Goal: Transaction & Acquisition: Download file/media

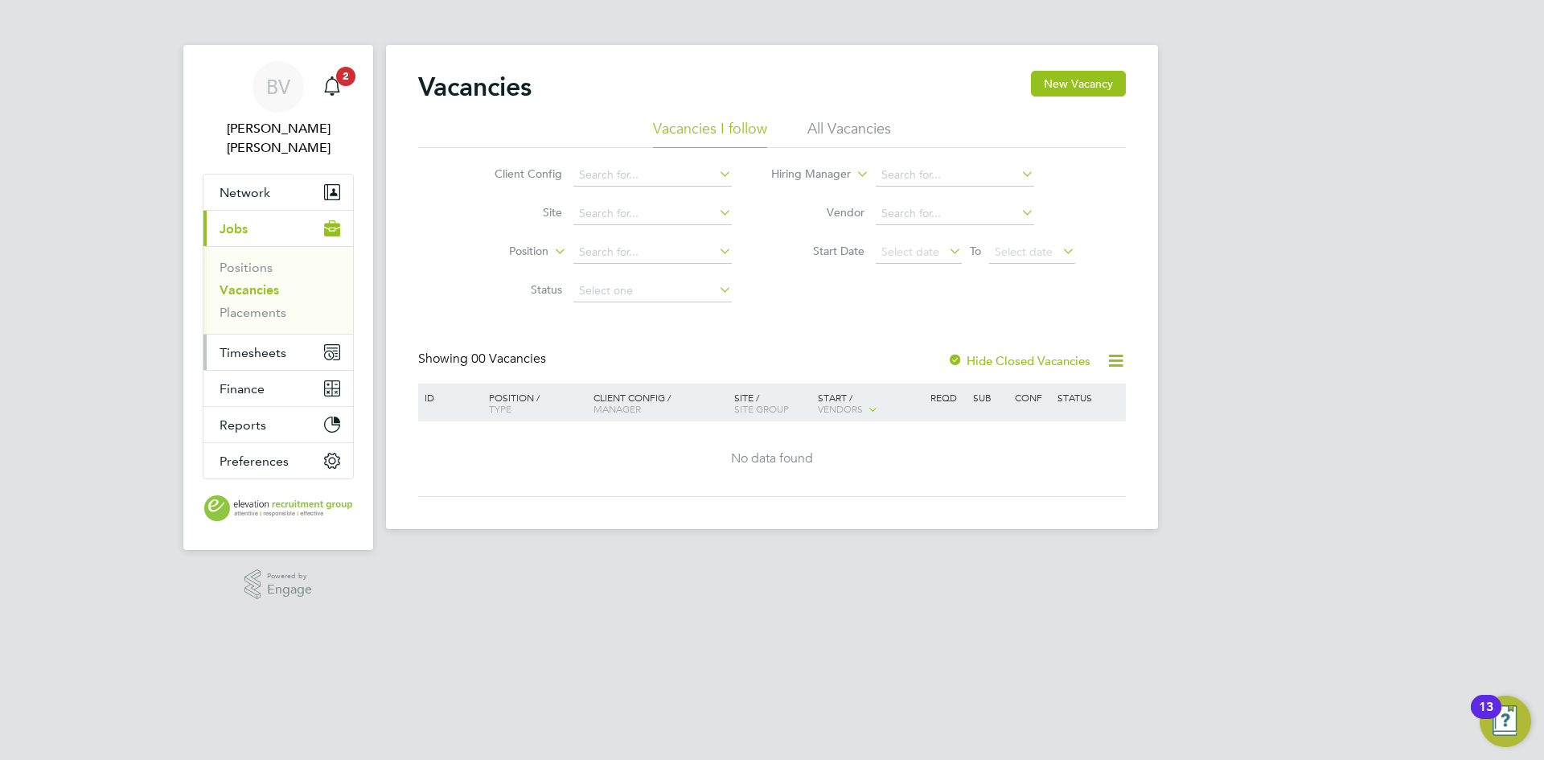
click at [267, 345] on span "Timesheets" at bounding box center [253, 352] width 67 height 15
click at [249, 345] on span "Timesheets" at bounding box center [253, 352] width 67 height 15
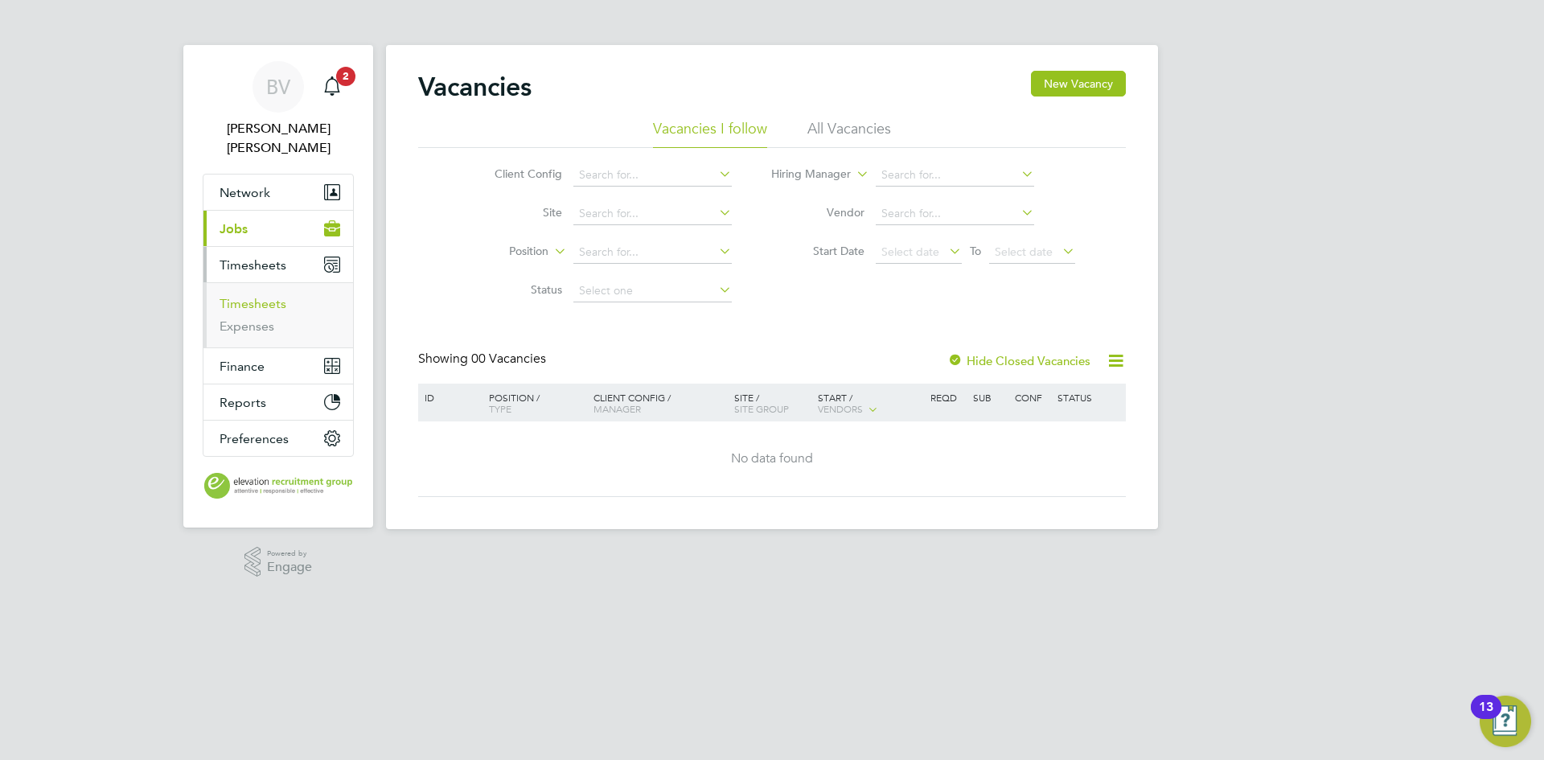
click at [267, 296] on link "Timesheets" at bounding box center [253, 303] width 67 height 15
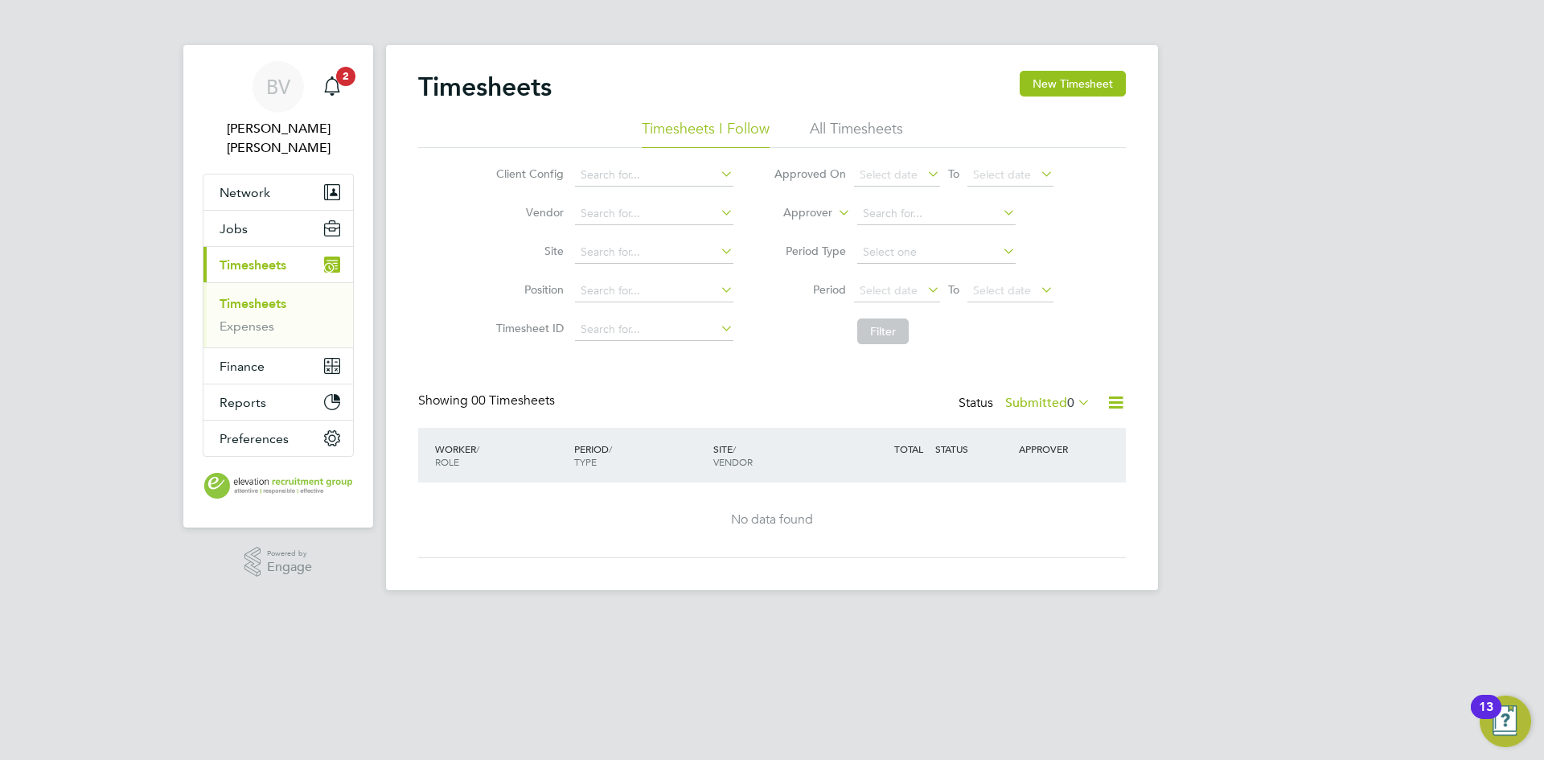
click at [875, 136] on li "All Timesheets" at bounding box center [856, 133] width 93 height 29
click at [718, 171] on icon at bounding box center [718, 173] width 0 height 23
click at [906, 226] on li "Approver" at bounding box center [914, 214] width 320 height 39
click at [922, 216] on input at bounding box center [936, 214] width 158 height 23
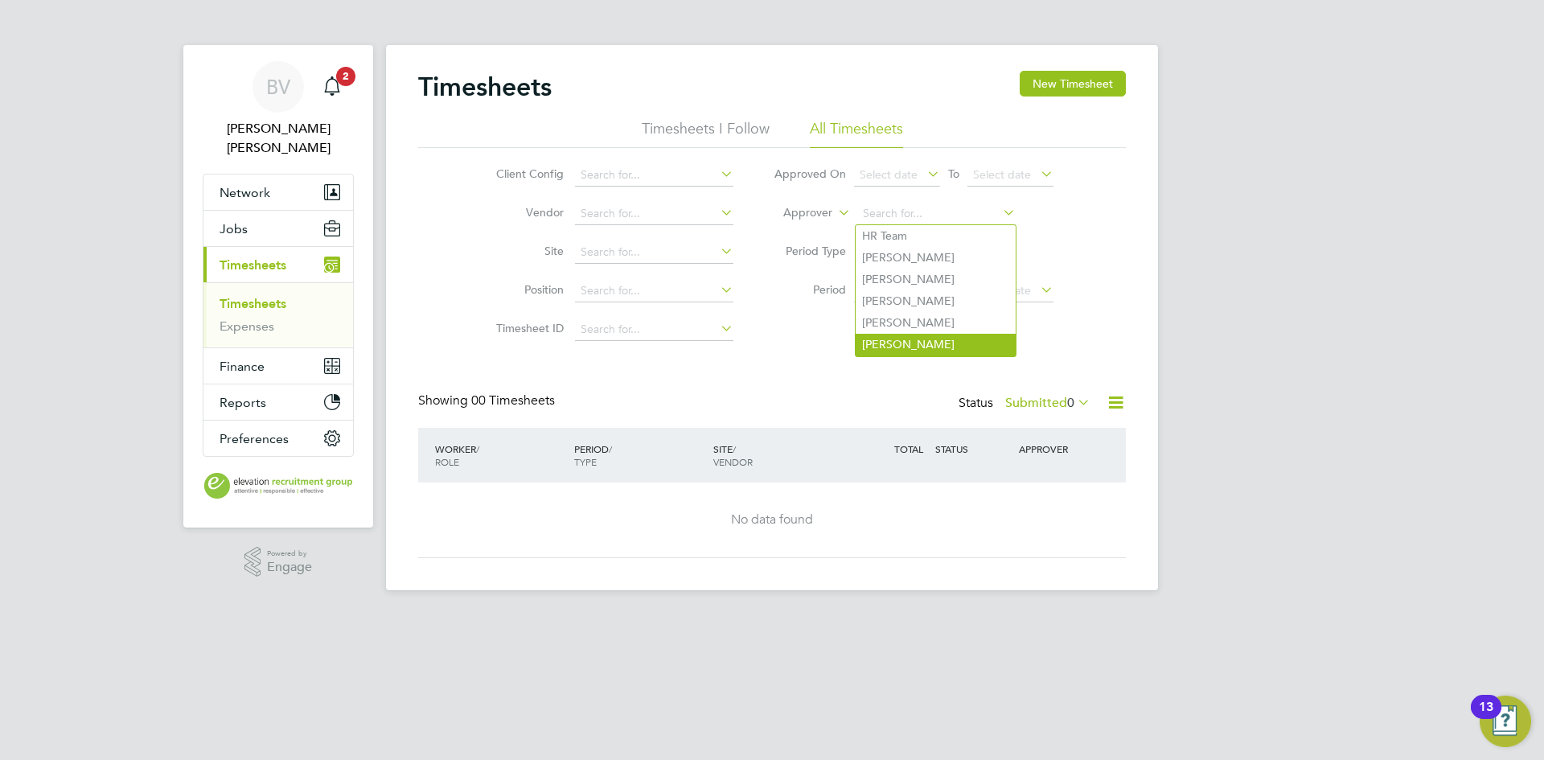
click at [920, 334] on li "[PERSON_NAME]" at bounding box center [936, 345] width 160 height 22
type input "[PERSON_NAME]"
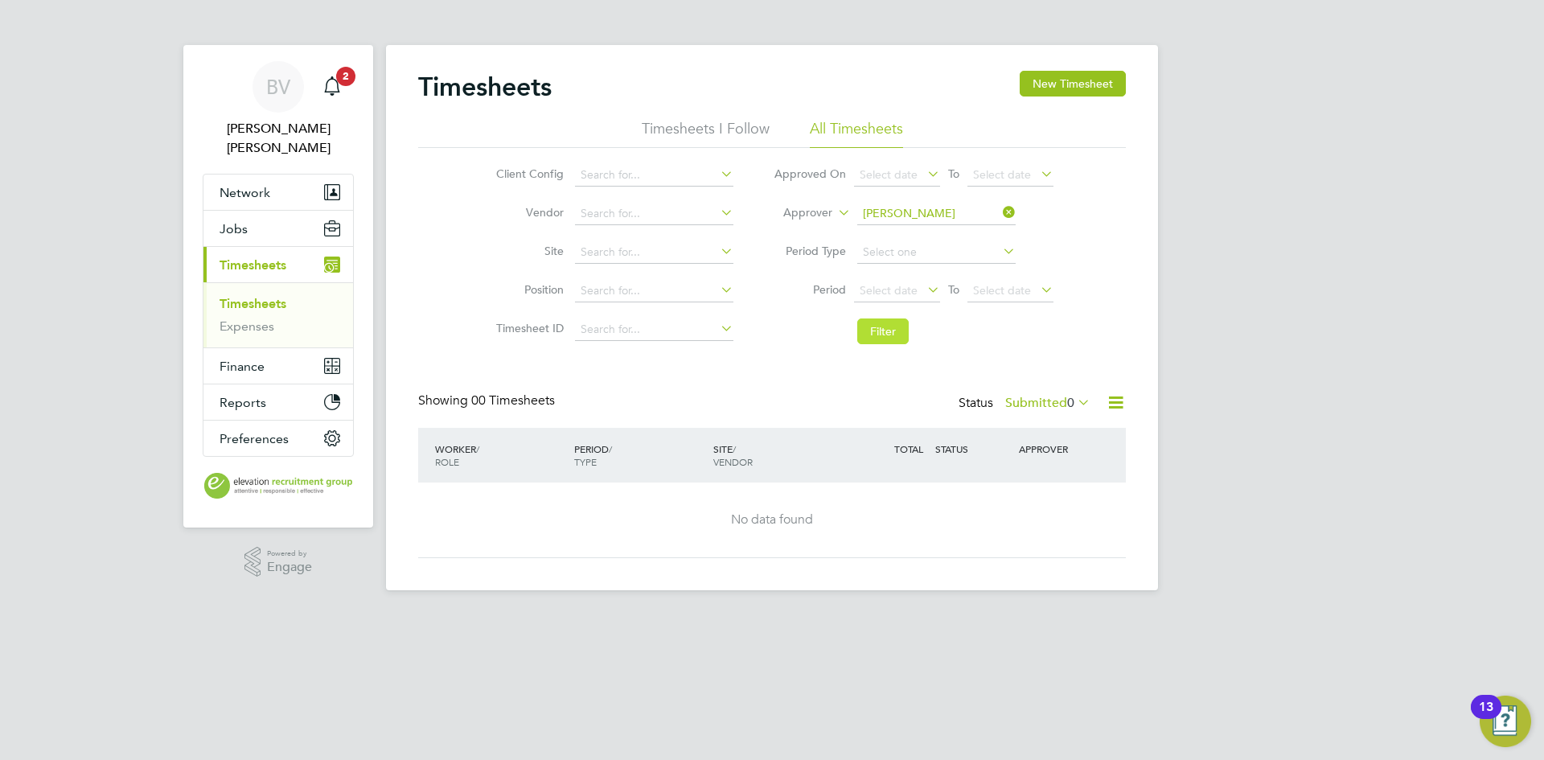
click at [889, 342] on button "Filter" at bounding box center [882, 332] width 51 height 26
click at [968, 404] on div "Status Submitted 0" at bounding box center [1026, 404] width 135 height 23
click at [1108, 404] on icon at bounding box center [1116, 403] width 20 height 20
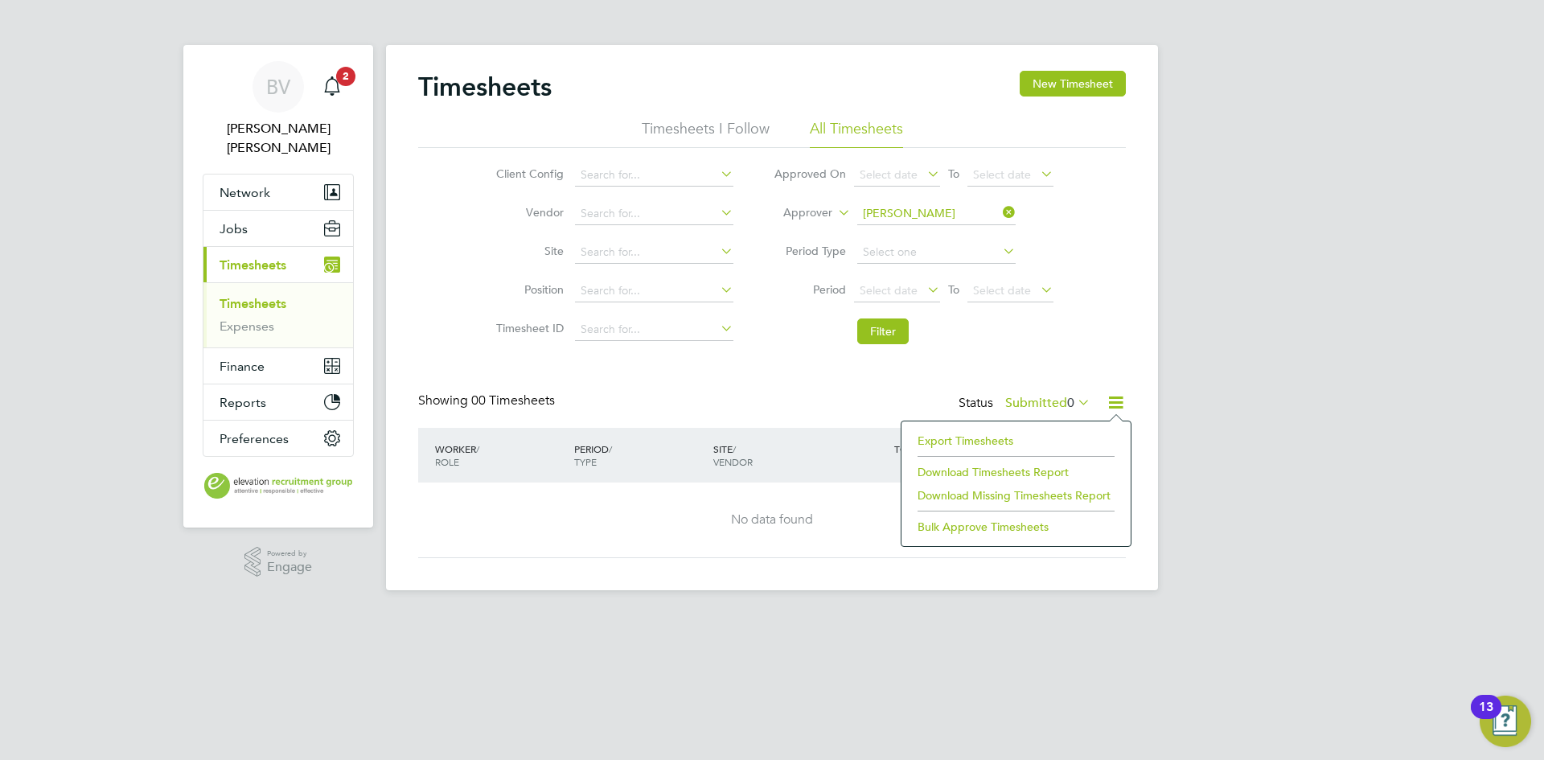
click at [1108, 271] on div "Client Config Vendor Site Position Timesheet ID Approved On Select date To Sele…" at bounding box center [772, 250] width 708 height 204
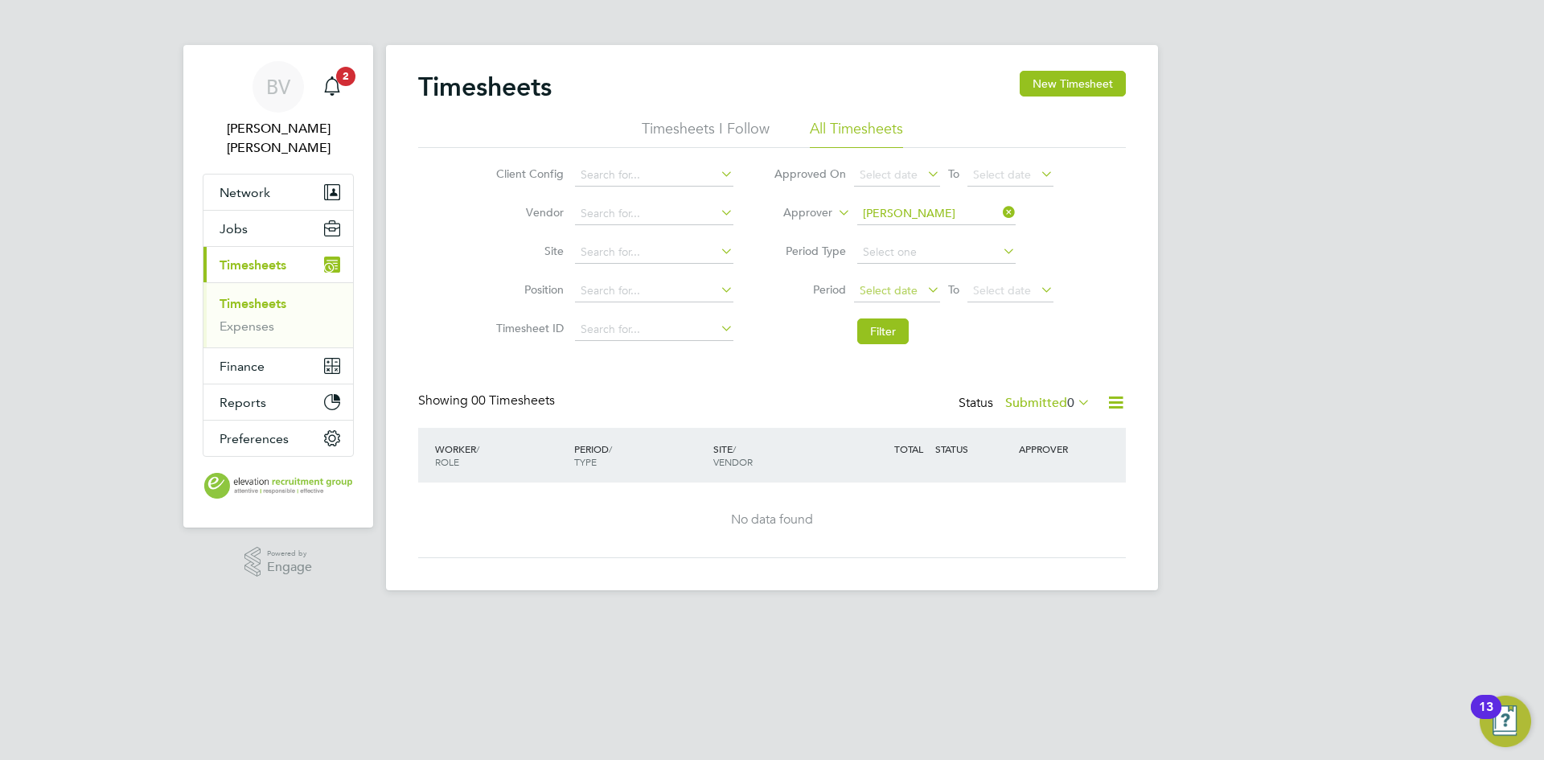
click at [903, 290] on span "Select date" at bounding box center [889, 290] width 58 height 14
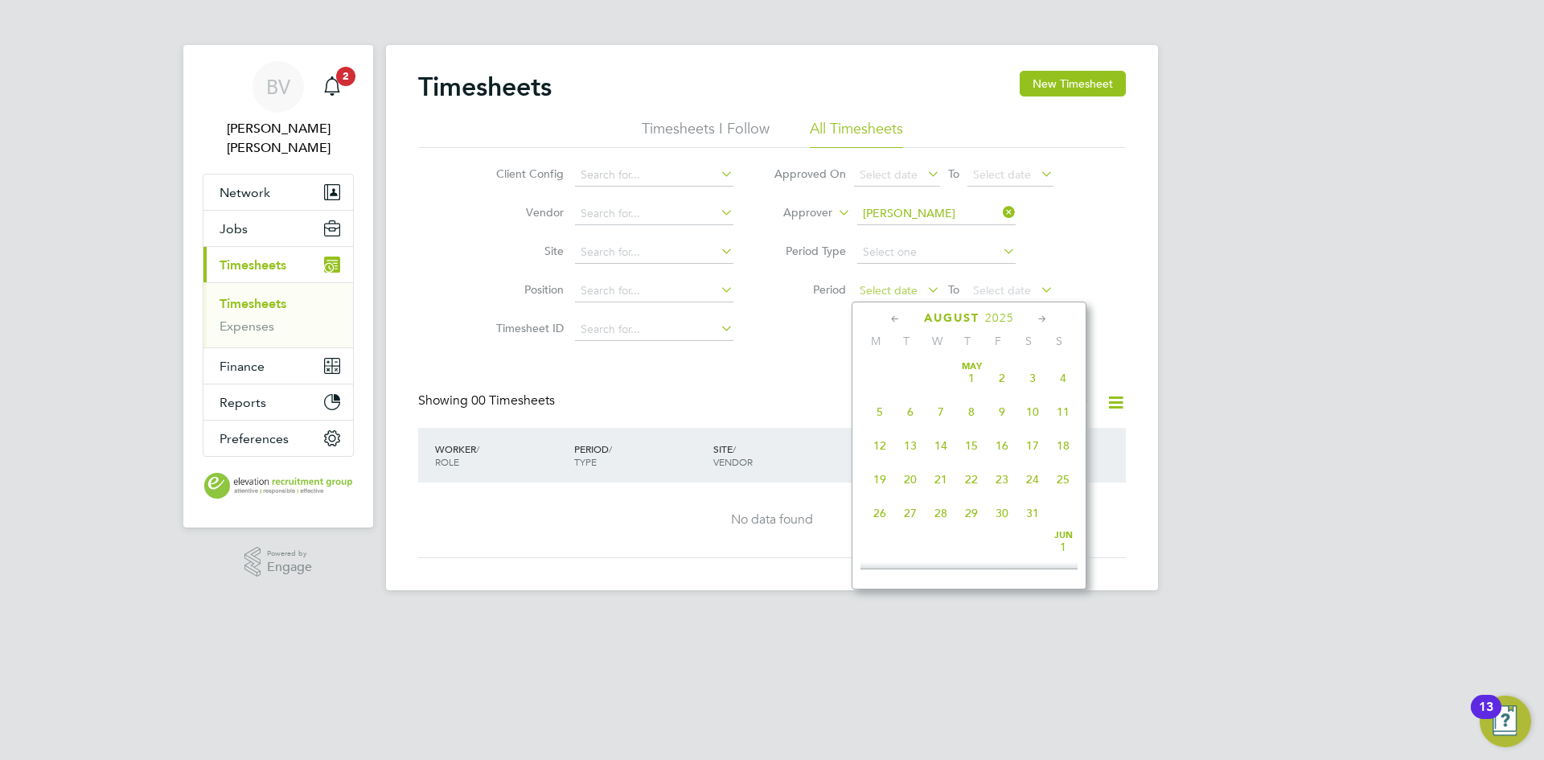
scroll to position [627, 0]
click at [880, 407] on span "18" at bounding box center [880, 395] width 31 height 31
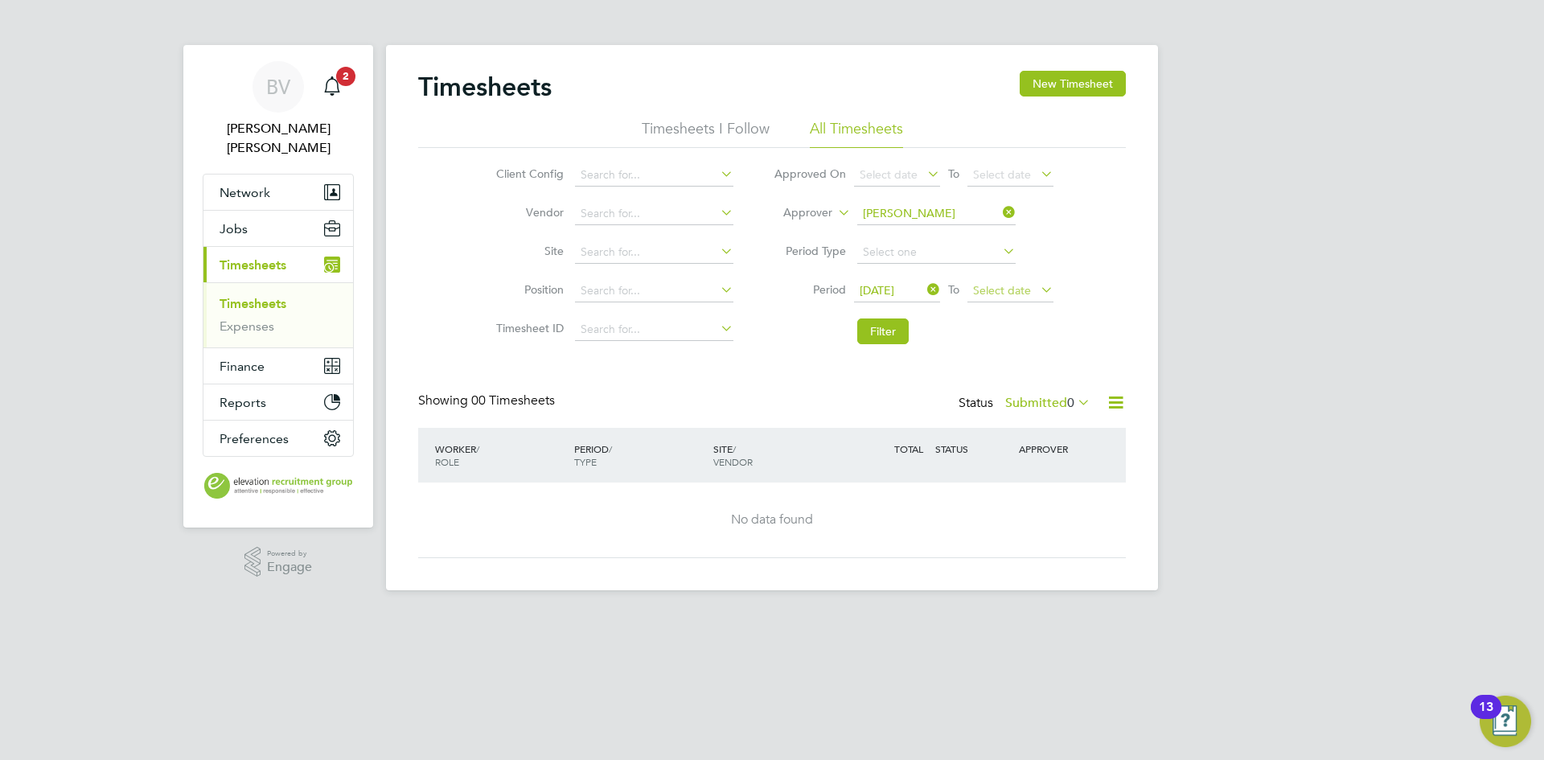
click at [1000, 291] on span "Select date" at bounding box center [1002, 290] width 58 height 14
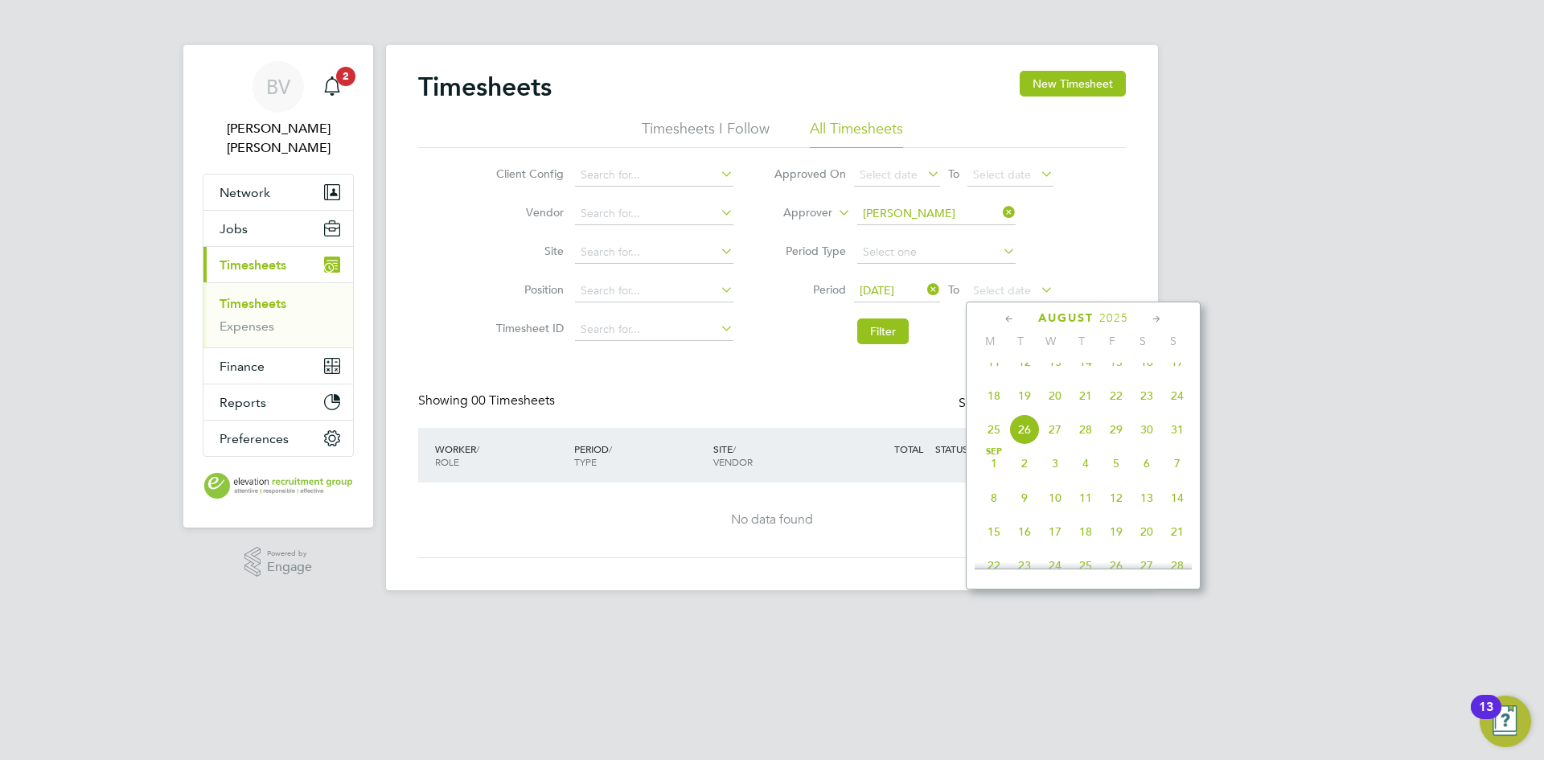
click at [1176, 411] on span "24" at bounding box center [1177, 395] width 31 height 31
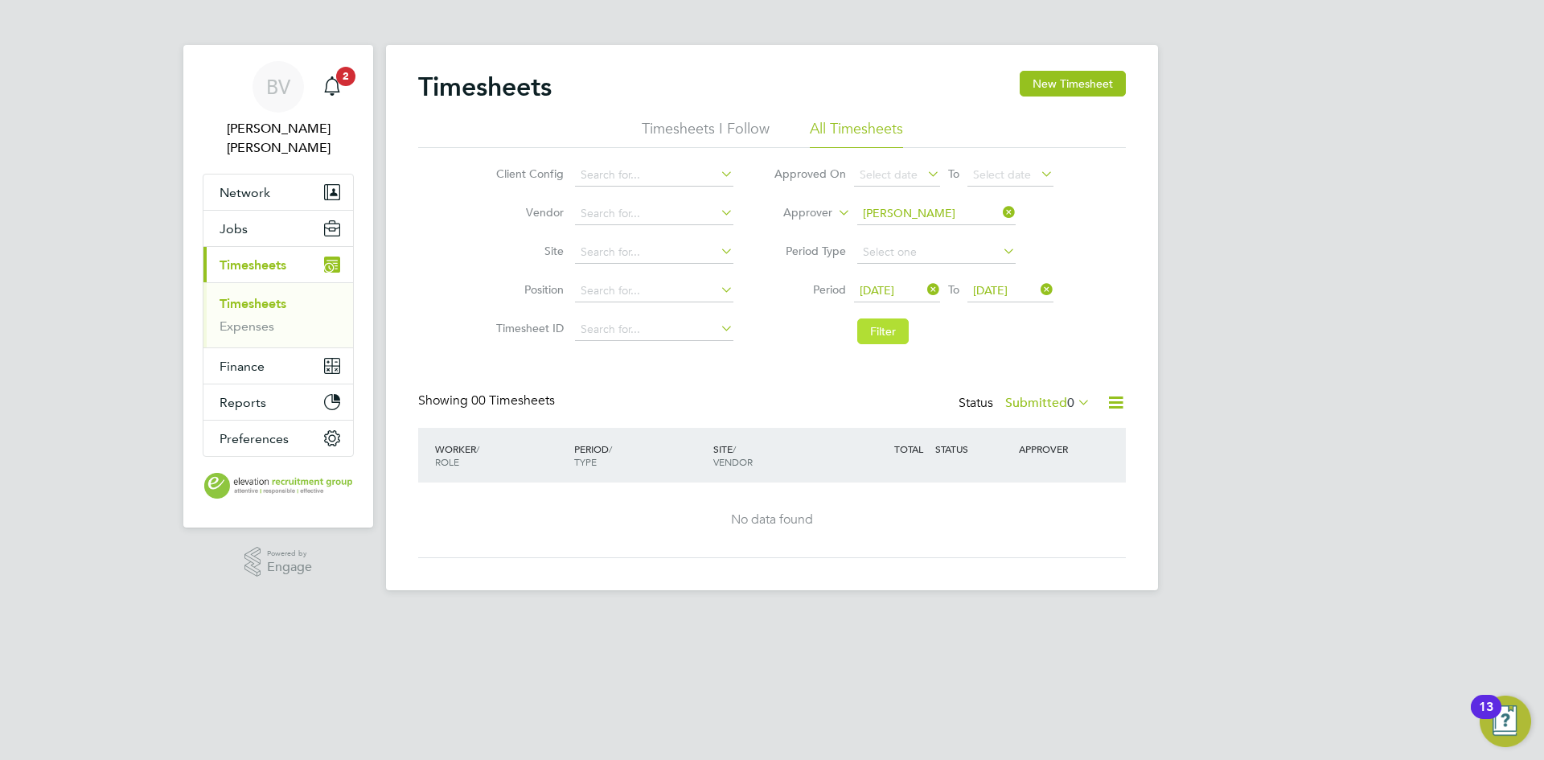
click at [880, 337] on button "Filter" at bounding box center [882, 332] width 51 height 26
click at [894, 219] on input at bounding box center [936, 214] width 158 height 23
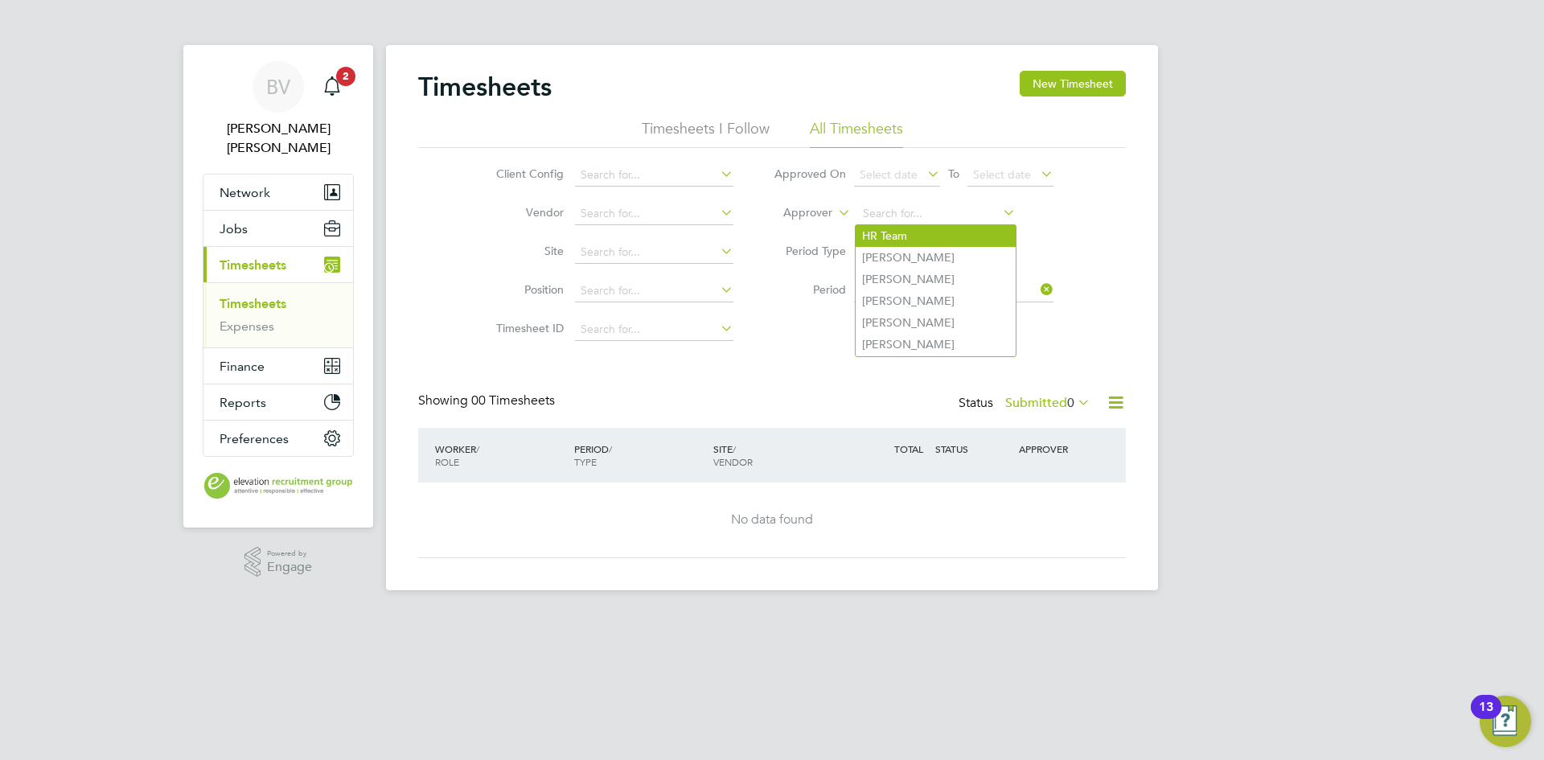
click at [894, 241] on li "HR Team" at bounding box center [936, 236] width 160 height 22
type input "HR Team"
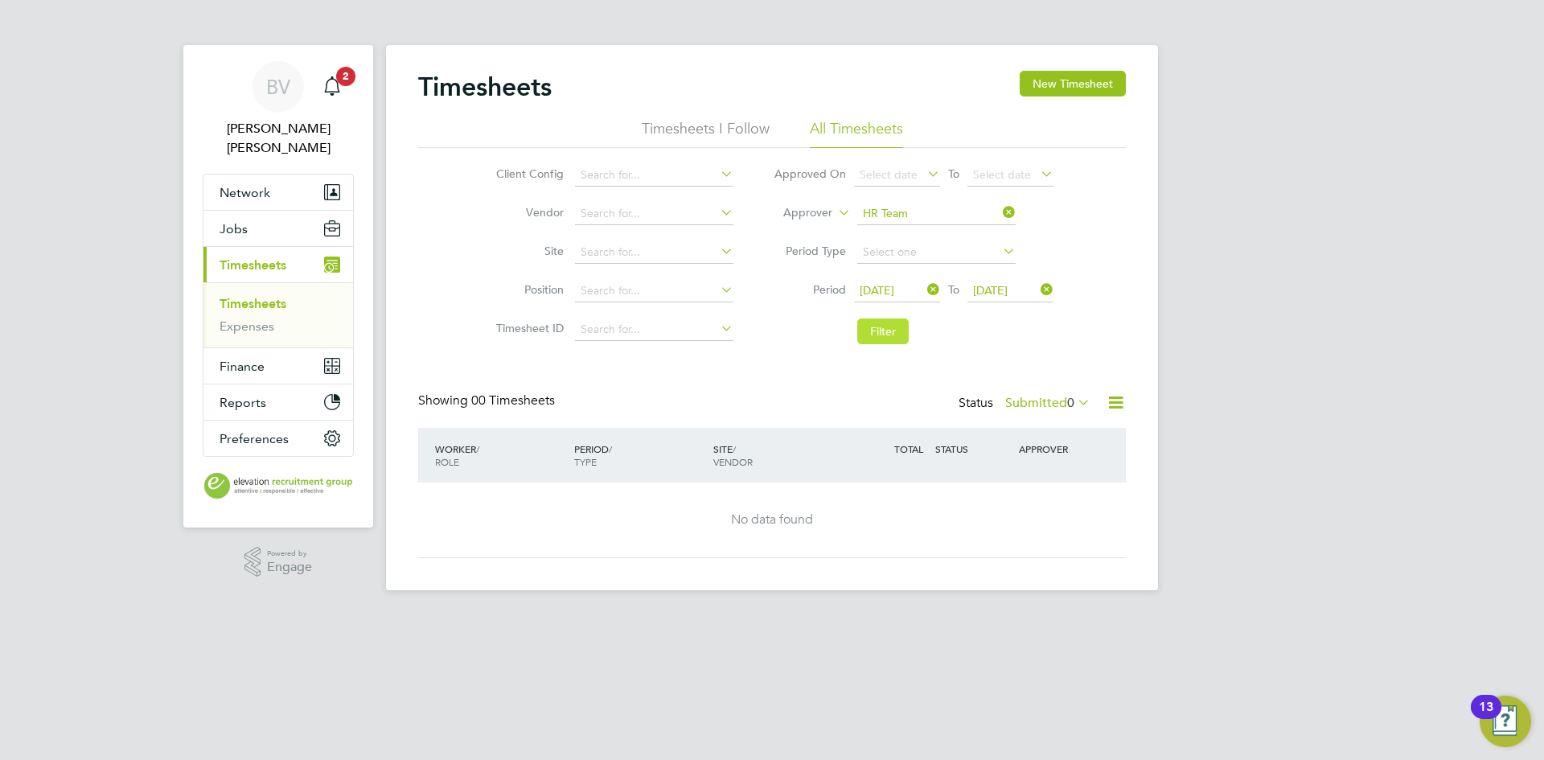
click at [886, 331] on button "Filter" at bounding box center [882, 332] width 51 height 26
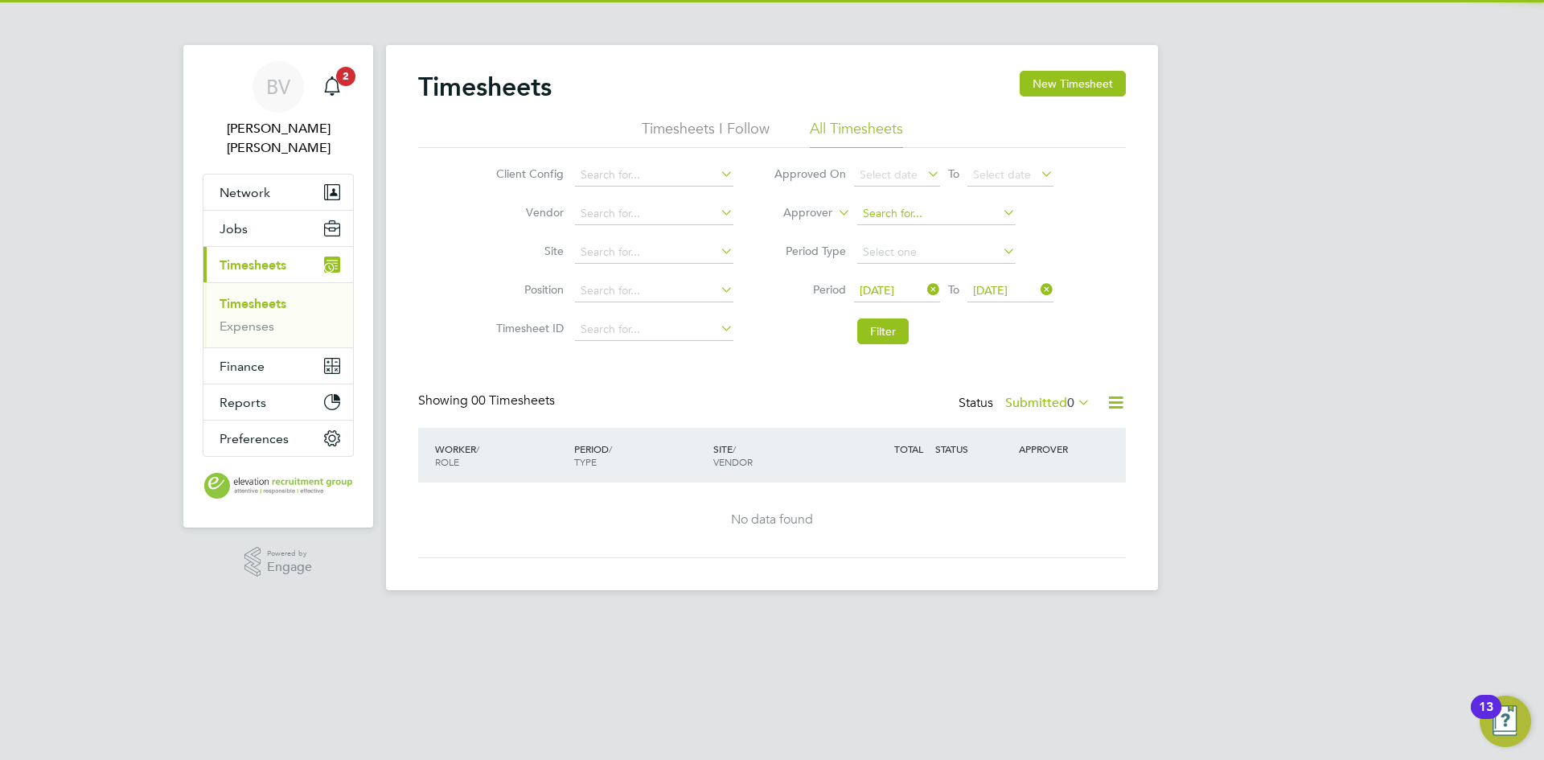
click at [888, 217] on input at bounding box center [936, 214] width 158 height 23
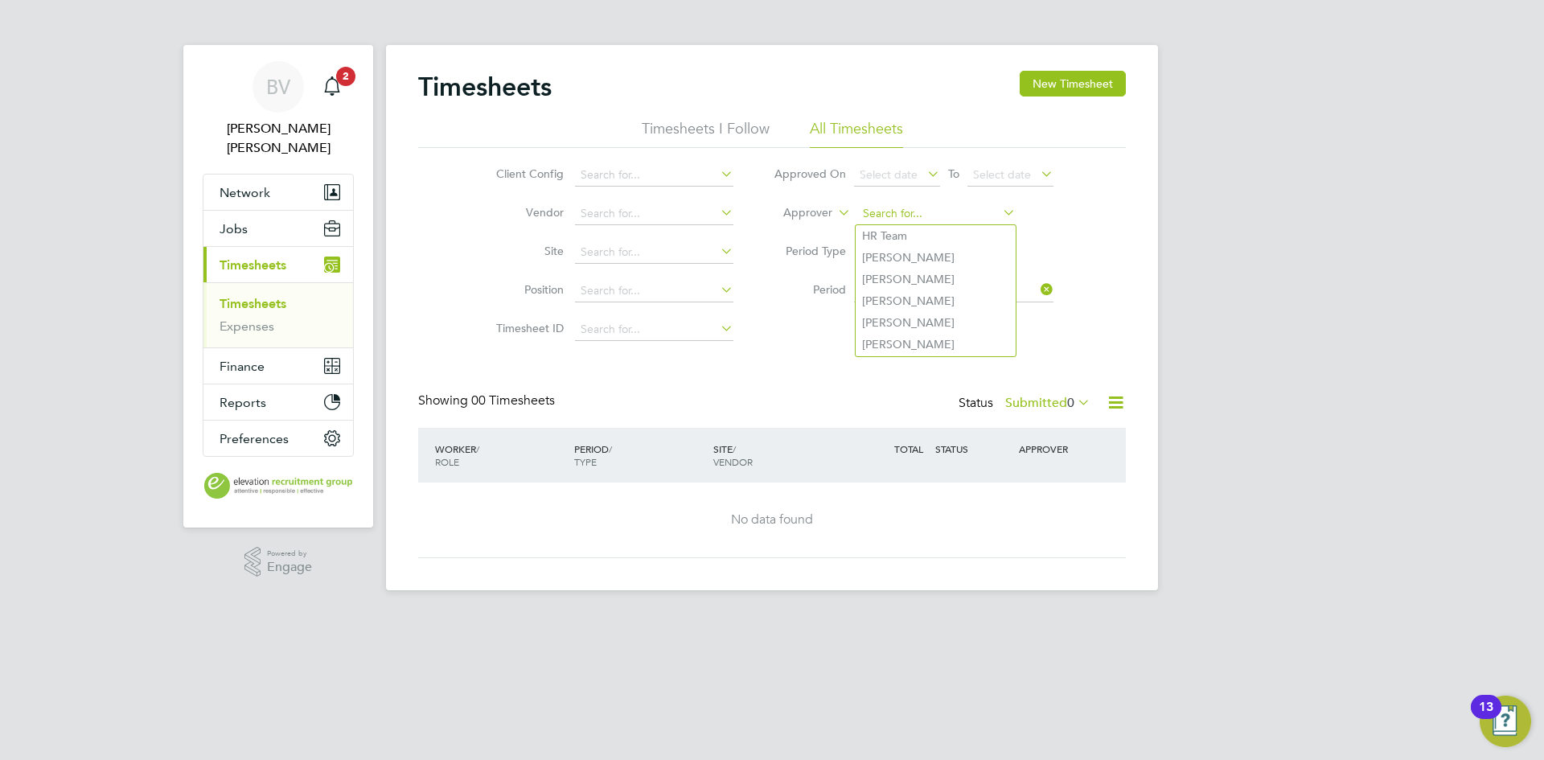
click at [937, 203] on input at bounding box center [936, 214] width 158 height 23
click at [1000, 207] on icon at bounding box center [1000, 212] width 0 height 23
click at [1060, 208] on li "Approver" at bounding box center [914, 214] width 320 height 39
click at [701, 130] on li "Timesheets I Follow" at bounding box center [706, 133] width 128 height 29
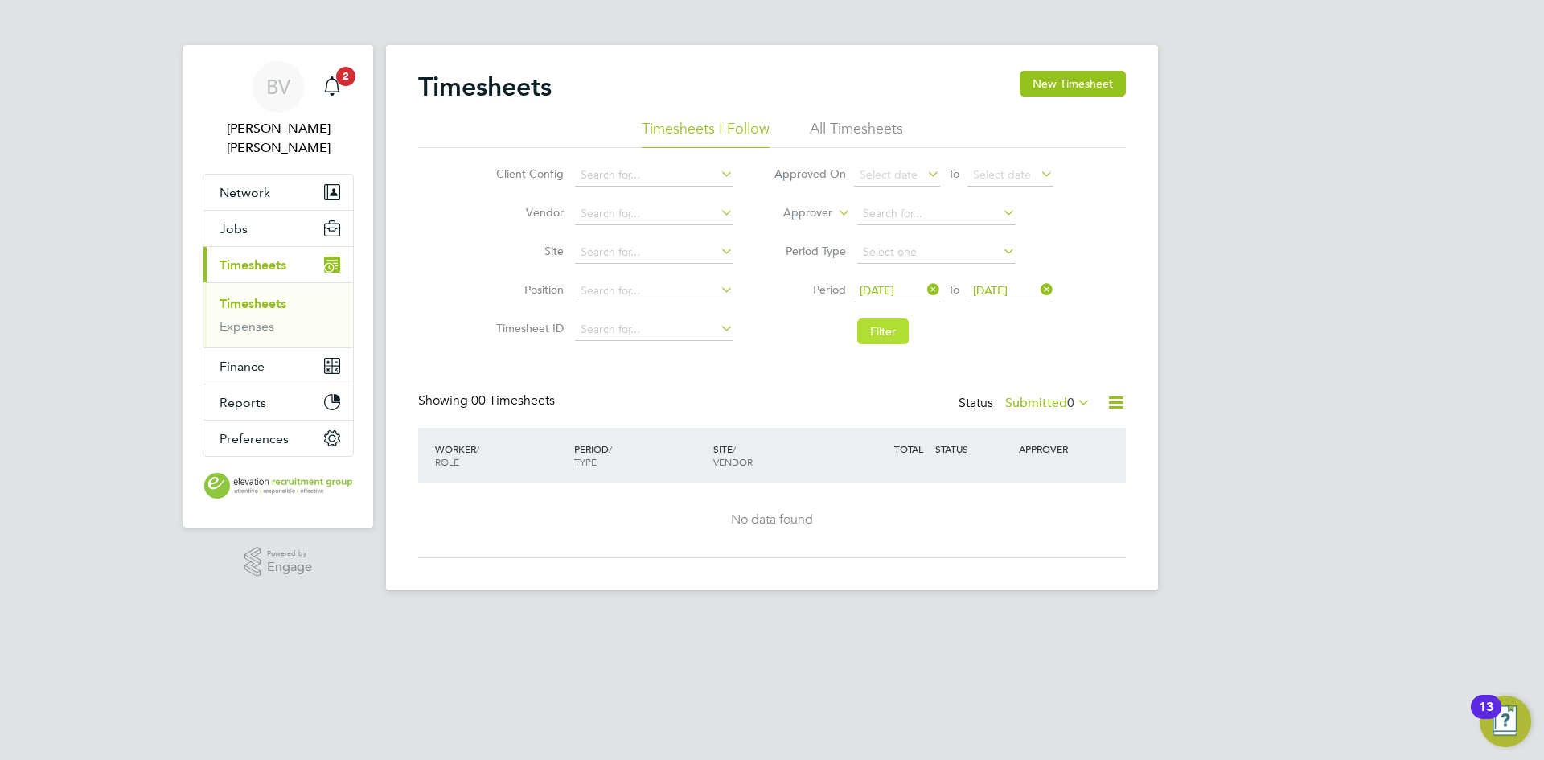
click at [889, 340] on button "Filter" at bounding box center [882, 332] width 51 height 26
click at [891, 338] on button "Filter" at bounding box center [882, 332] width 51 height 26
click at [247, 395] on span "Reports" at bounding box center [243, 402] width 47 height 15
click at [269, 283] on button "Finance" at bounding box center [279, 300] width 150 height 35
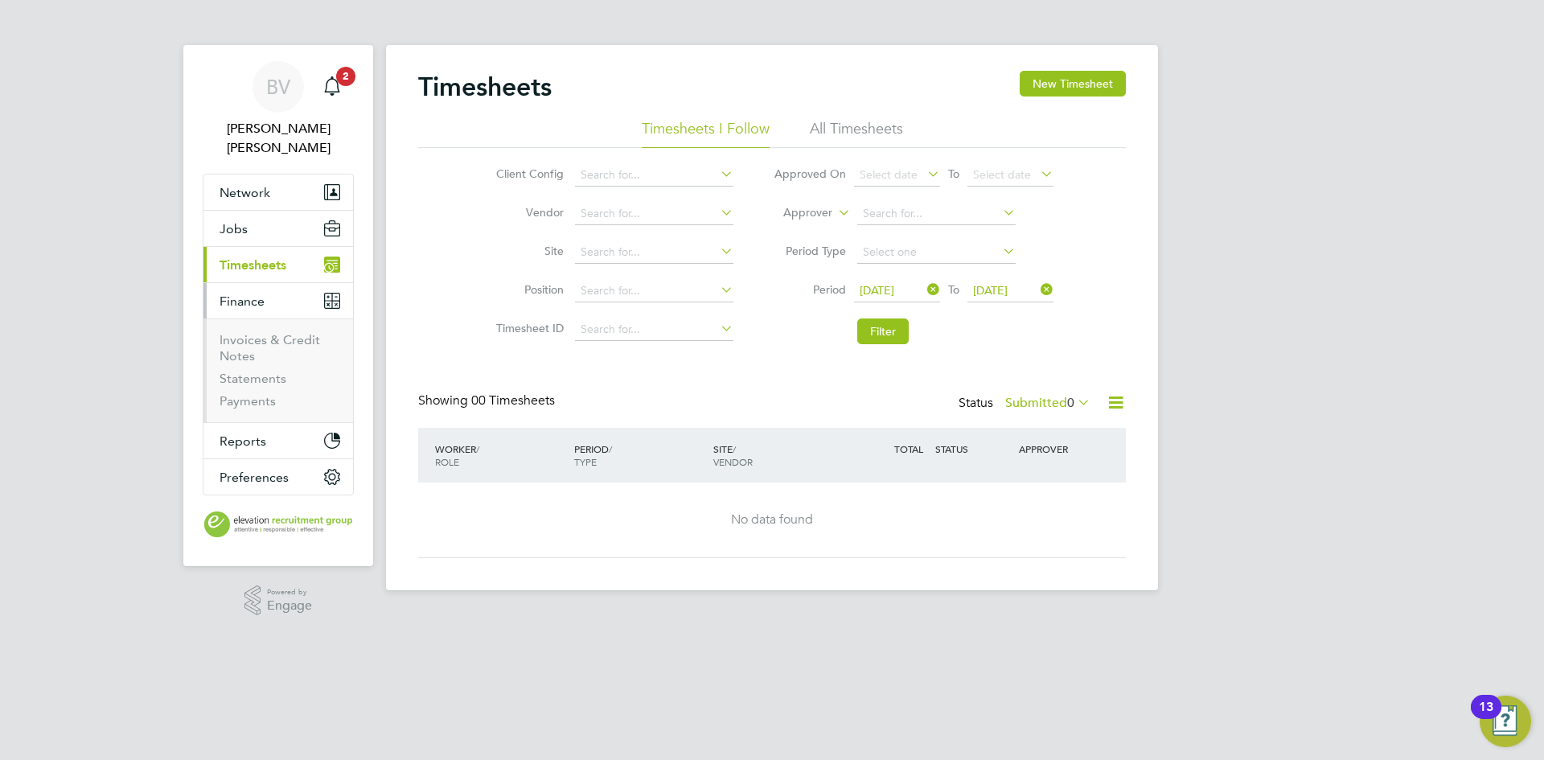
click at [245, 257] on span "Timesheets" at bounding box center [253, 264] width 67 height 15
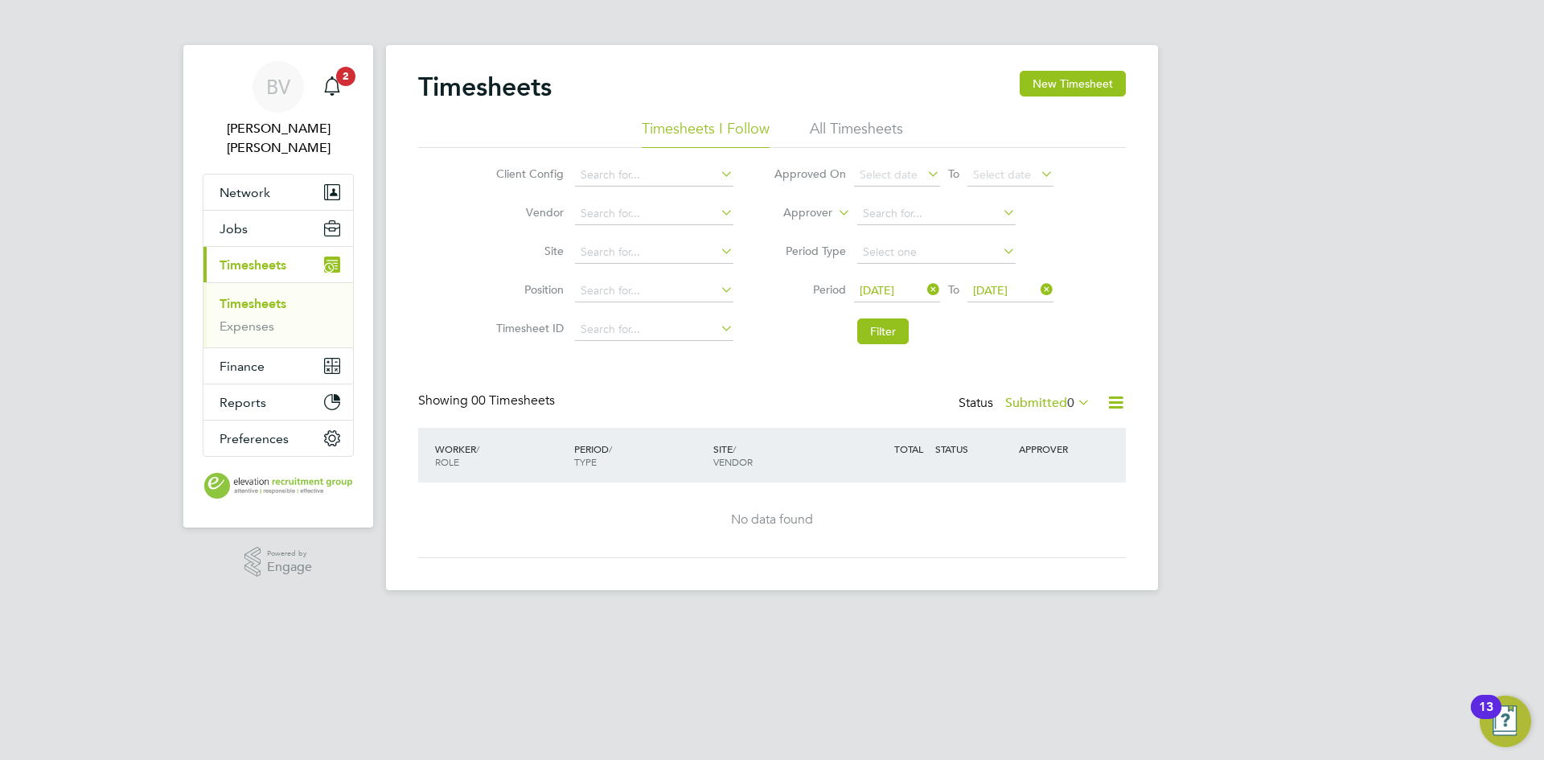
click at [250, 296] on link "Timesheets" at bounding box center [253, 303] width 67 height 15
click at [856, 125] on li "All Timesheets" at bounding box center [856, 133] width 93 height 29
click at [1108, 80] on button "New Timesheet" at bounding box center [1073, 84] width 106 height 26
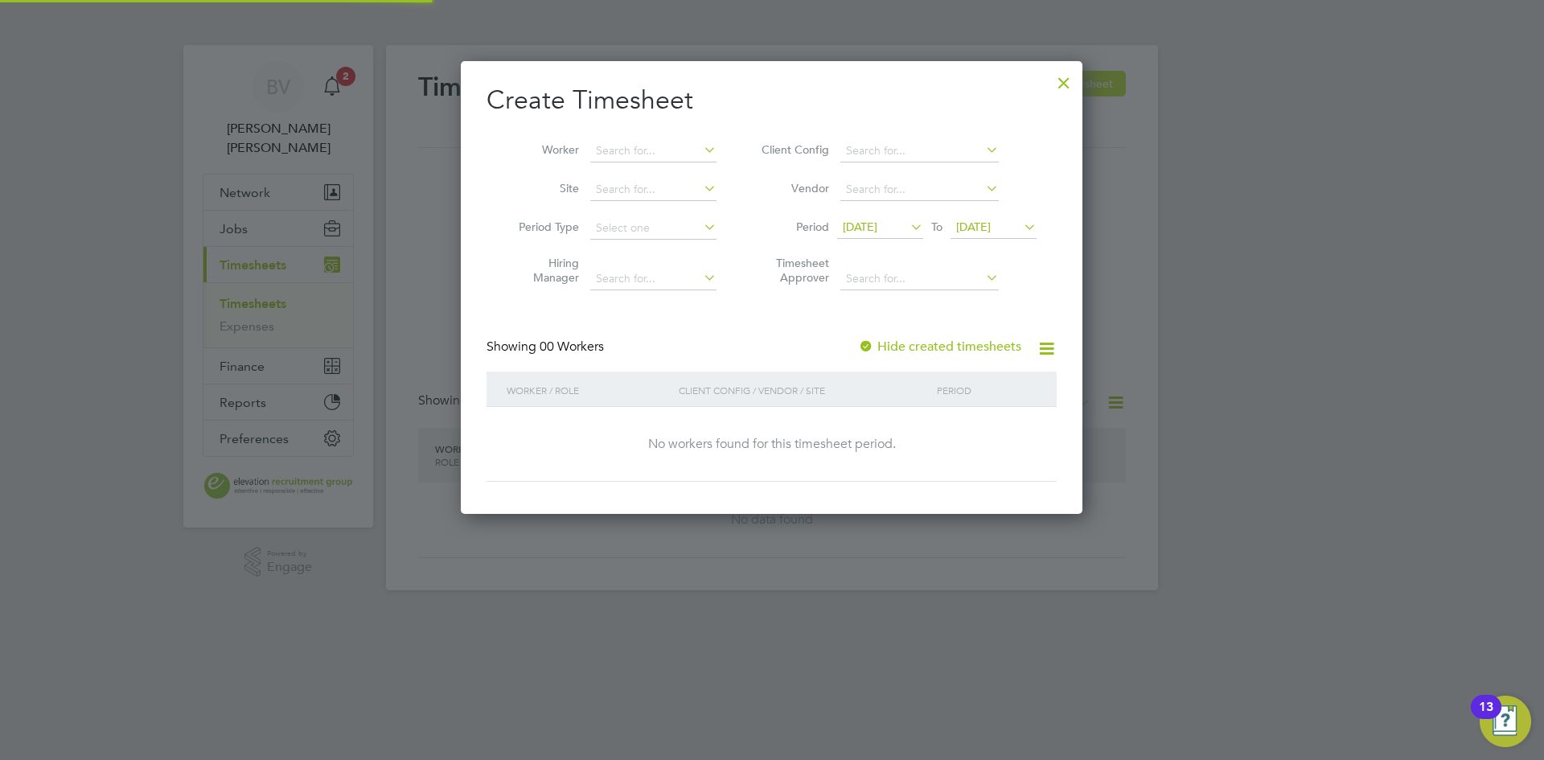
scroll to position [454, 623]
click at [1063, 88] on div at bounding box center [1064, 78] width 29 height 29
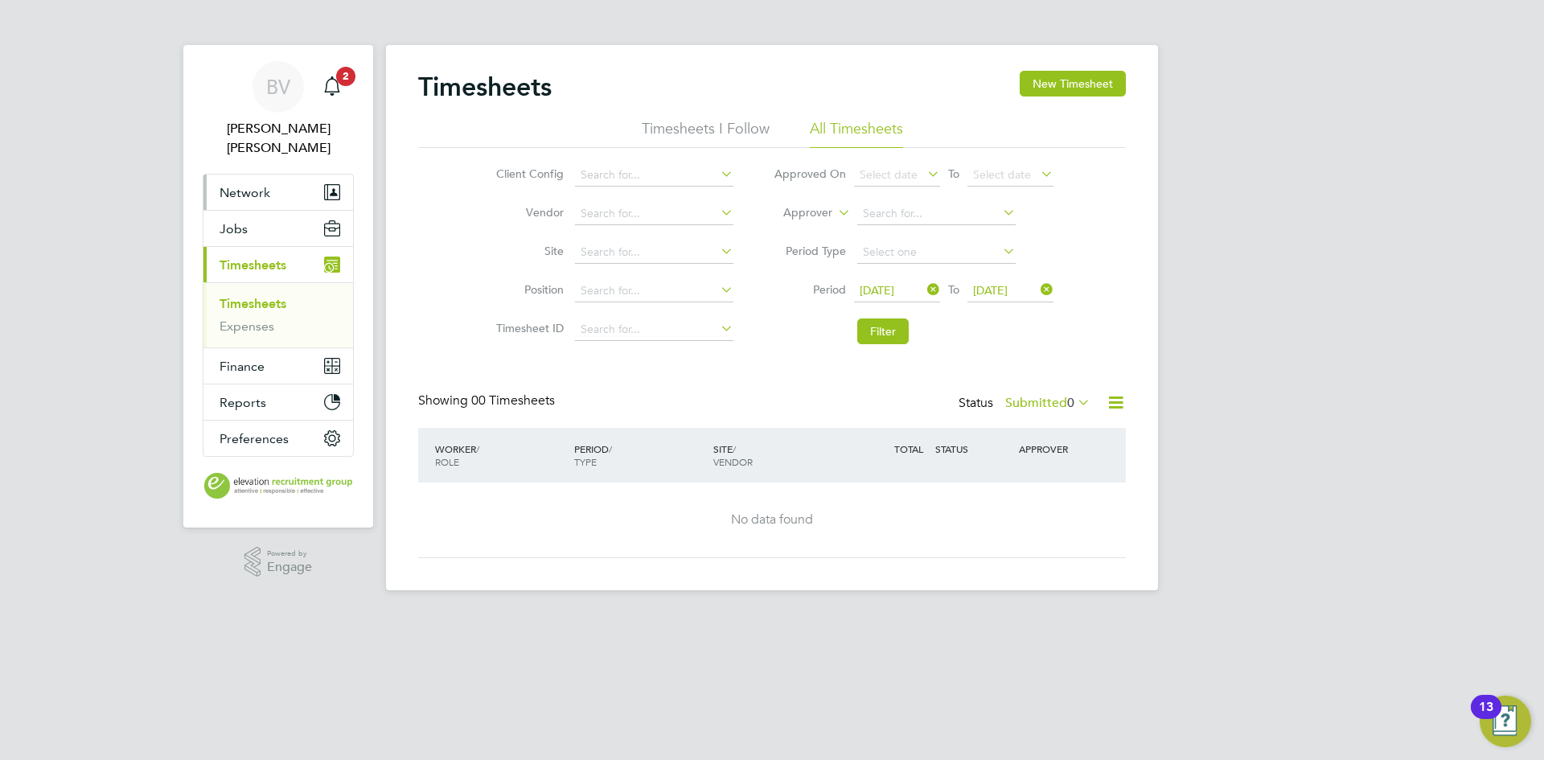
click at [266, 185] on span "Network" at bounding box center [245, 192] width 51 height 15
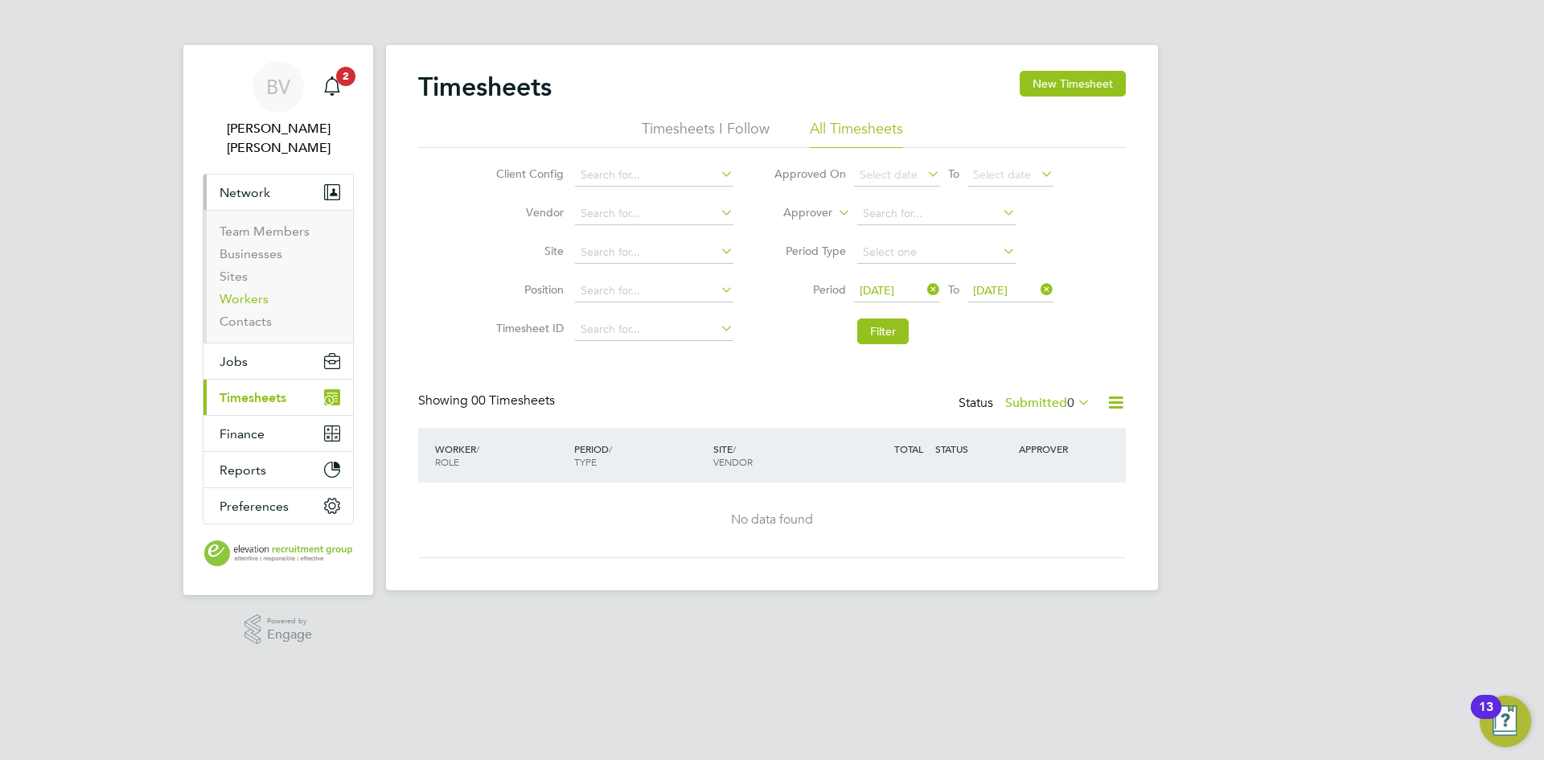
click at [252, 291] on link "Workers" at bounding box center [244, 298] width 49 height 15
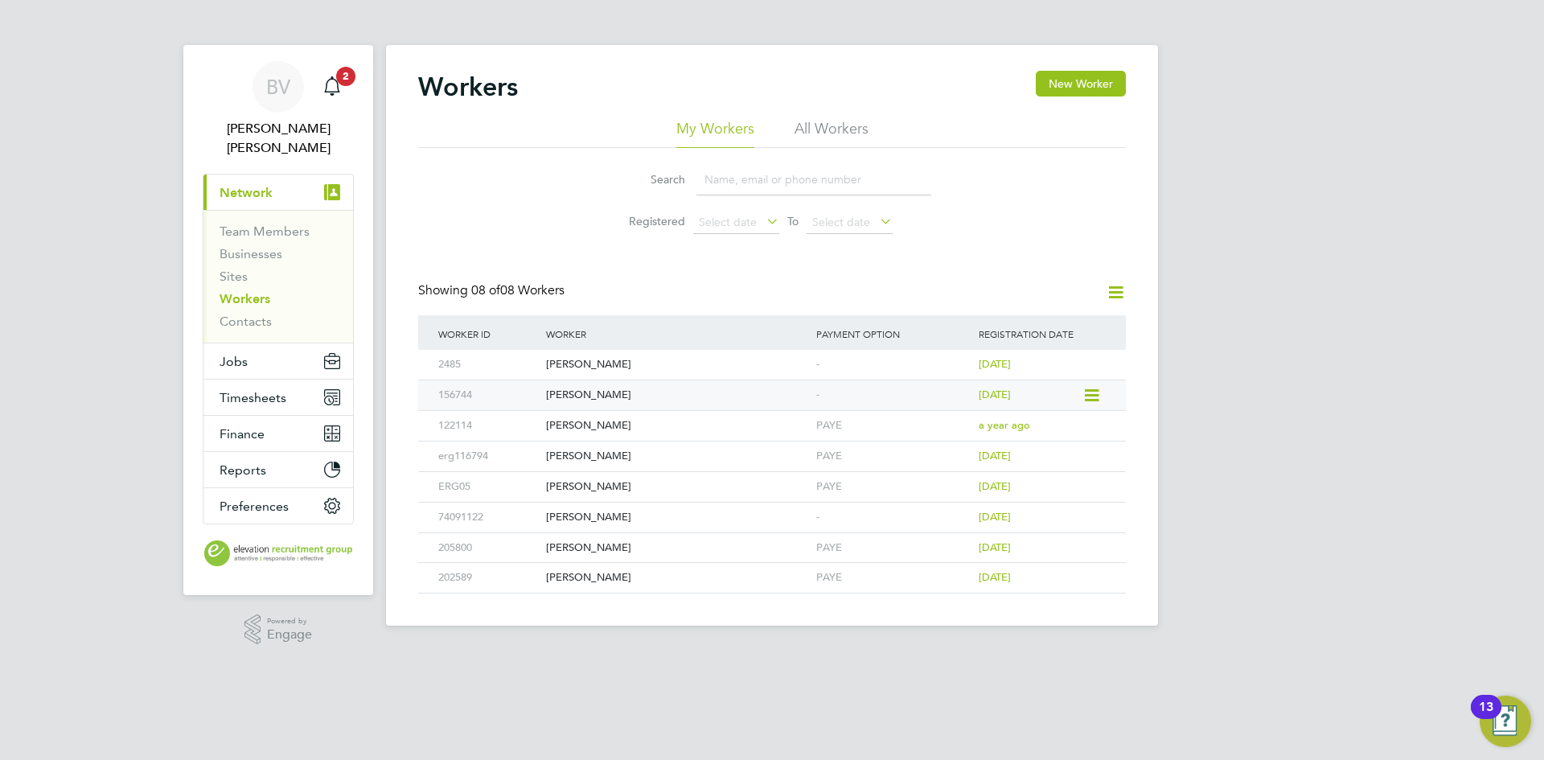
click at [1091, 393] on icon at bounding box center [1091, 395] width 16 height 19
click at [589, 396] on div "[PERSON_NAME]" at bounding box center [677, 395] width 270 height 30
click at [249, 389] on button "Timesheets" at bounding box center [279, 397] width 150 height 35
click at [245, 390] on span "Timesheets" at bounding box center [253, 397] width 67 height 15
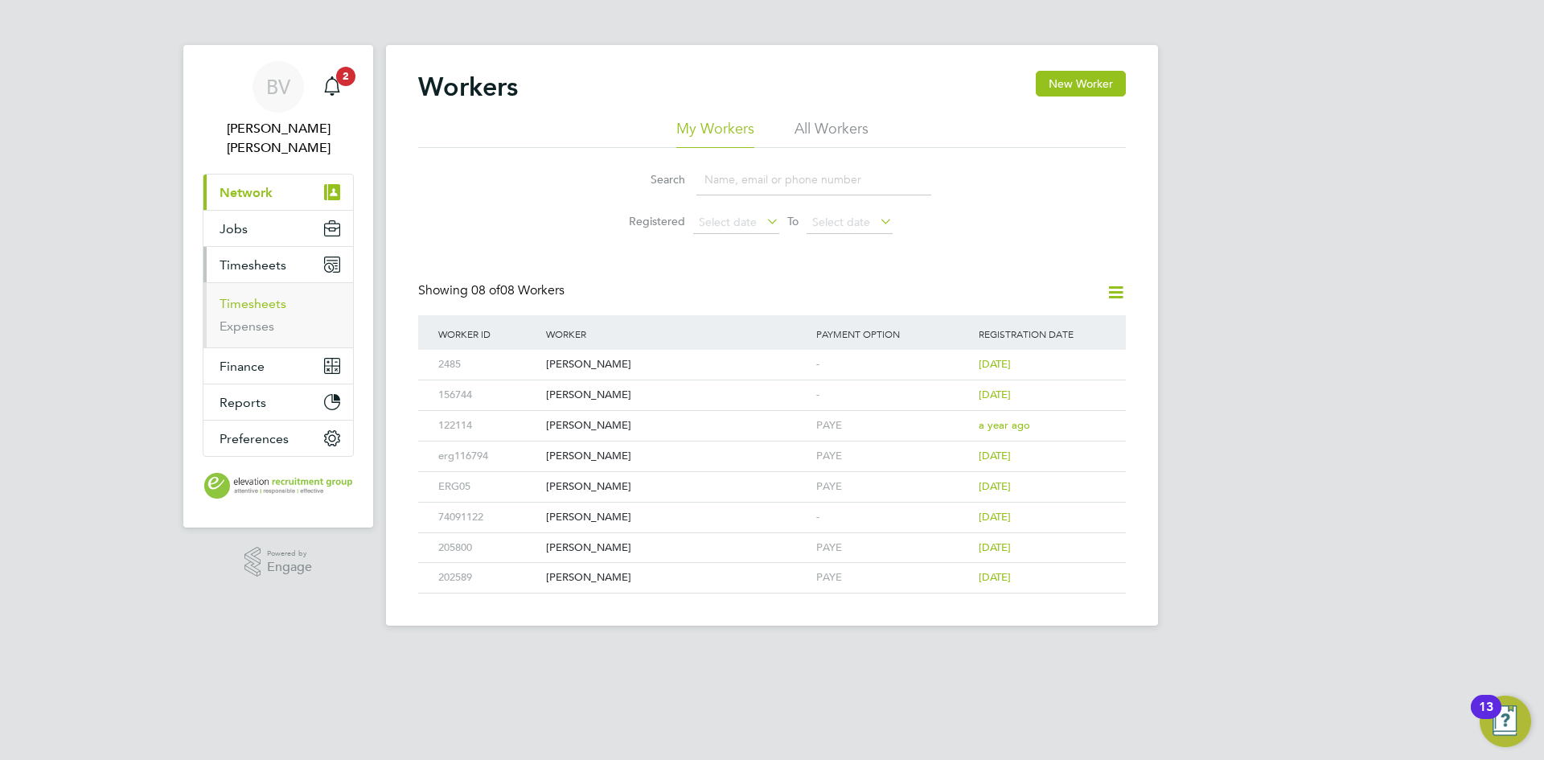
click at [261, 296] on link "Timesheets" at bounding box center [253, 303] width 67 height 15
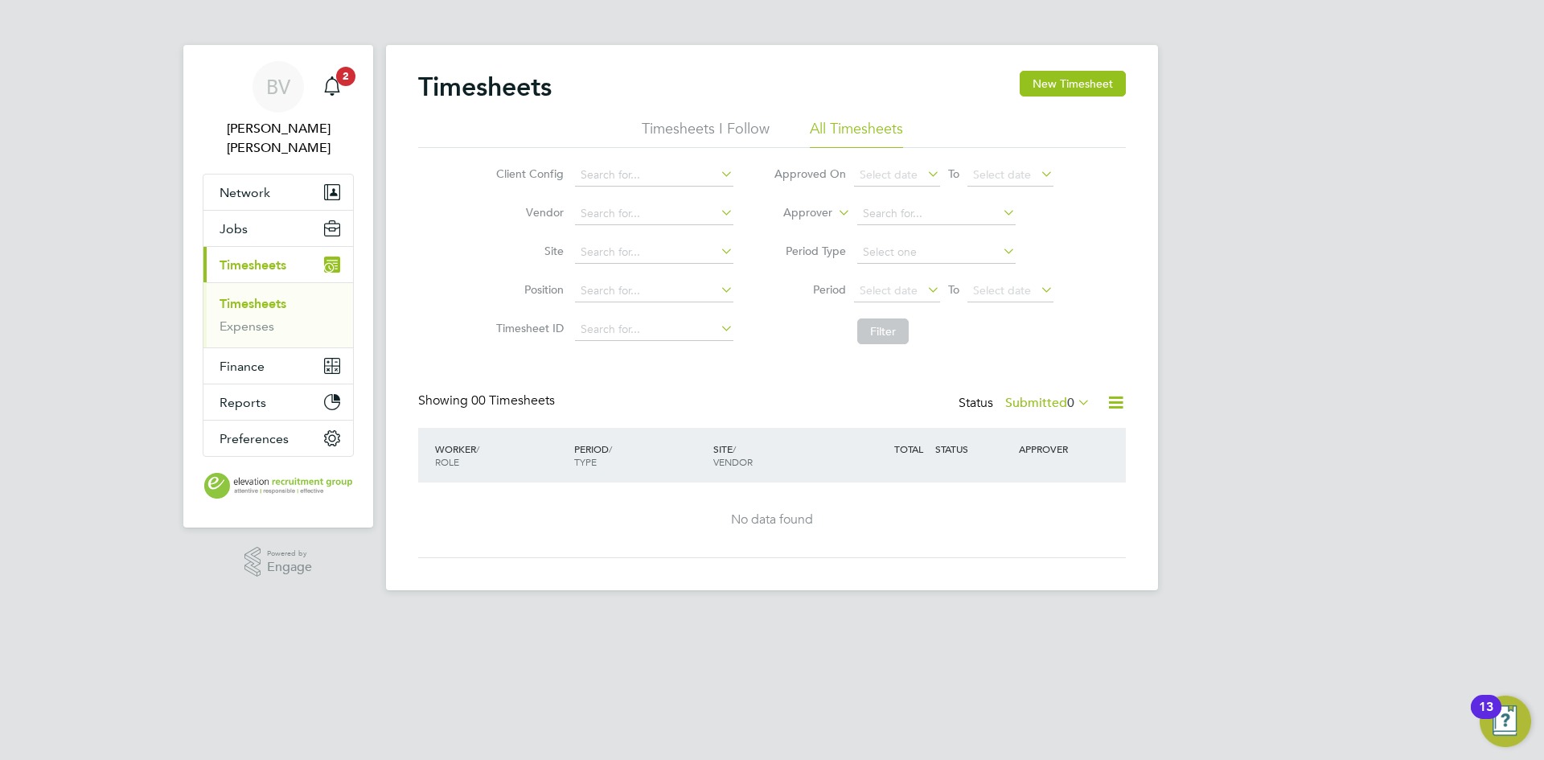
click at [1000, 258] on icon at bounding box center [1000, 251] width 0 height 23
click at [1000, 251] on icon at bounding box center [1000, 251] width 0 height 23
click at [905, 251] on input at bounding box center [936, 252] width 158 height 23
click at [886, 278] on li "Week" at bounding box center [936, 274] width 160 height 21
type input "Week"
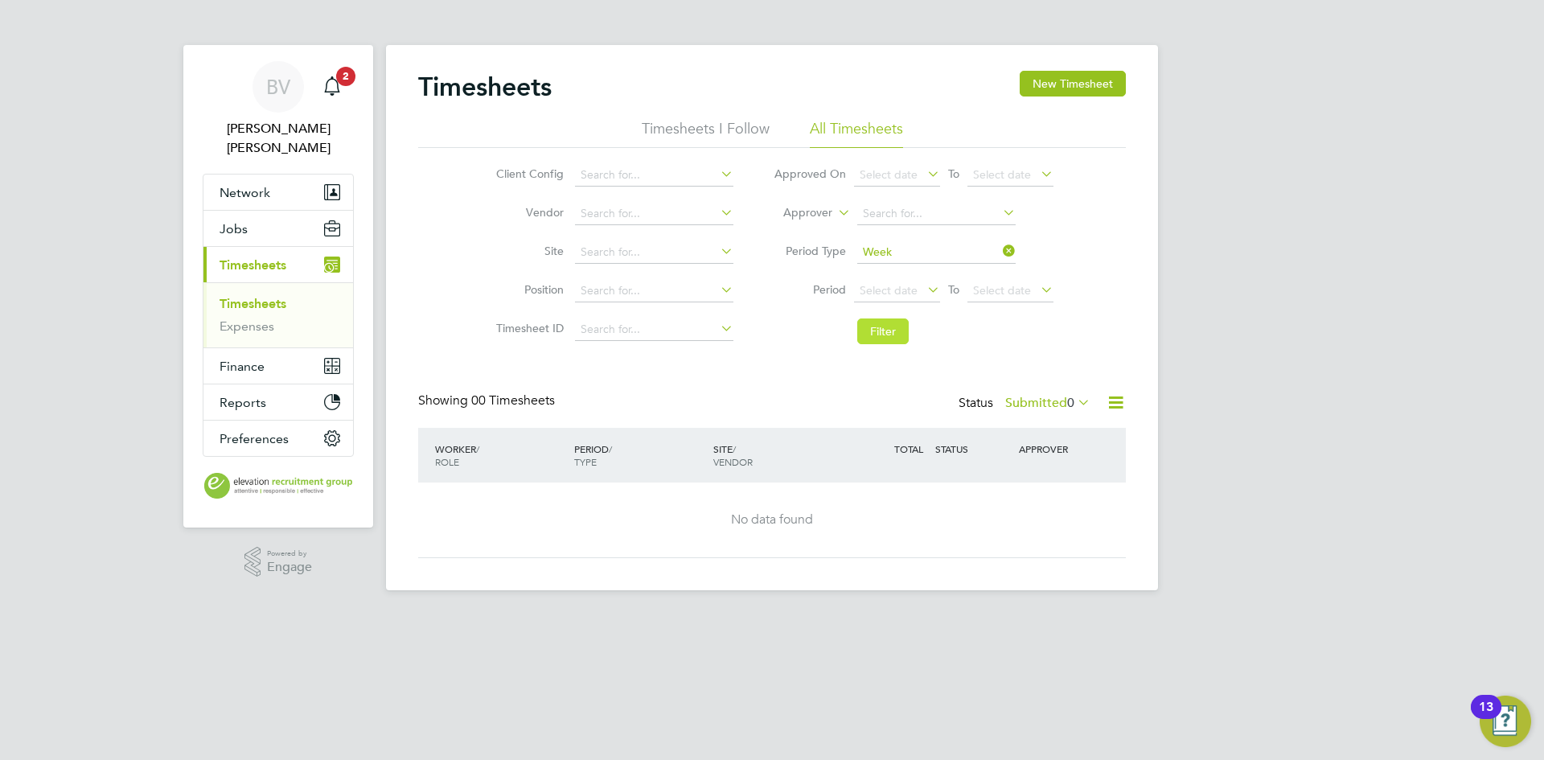
click at [873, 329] on button "Filter" at bounding box center [882, 332] width 51 height 26
click at [959, 403] on div "Status Submitted 0" at bounding box center [1026, 404] width 135 height 23
click at [983, 403] on div "Status Submitted 0" at bounding box center [1026, 404] width 135 height 23
click at [1100, 396] on div at bounding box center [1110, 403] width 32 height 20
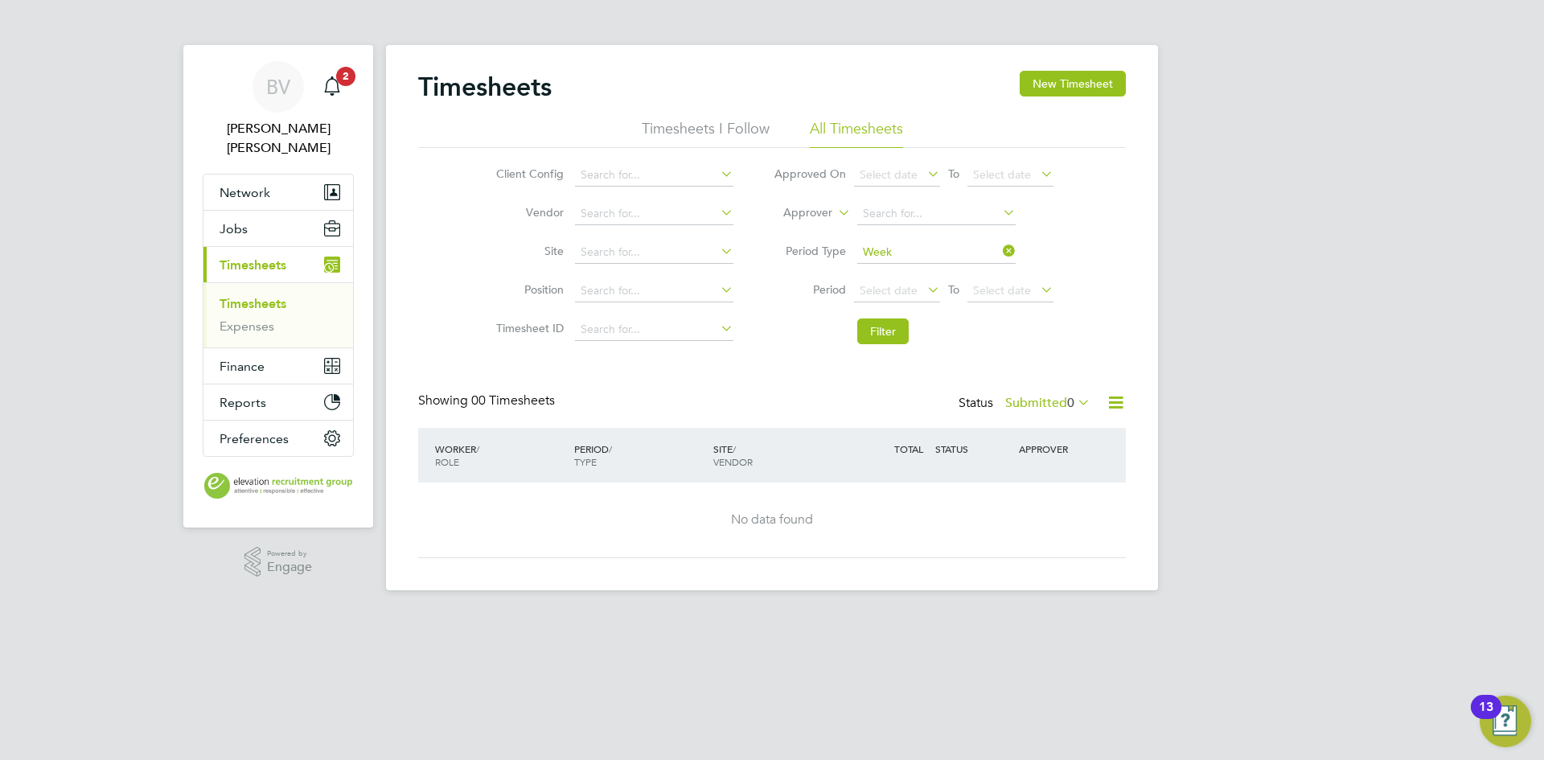
click at [1075, 403] on icon at bounding box center [1075, 402] width 0 height 23
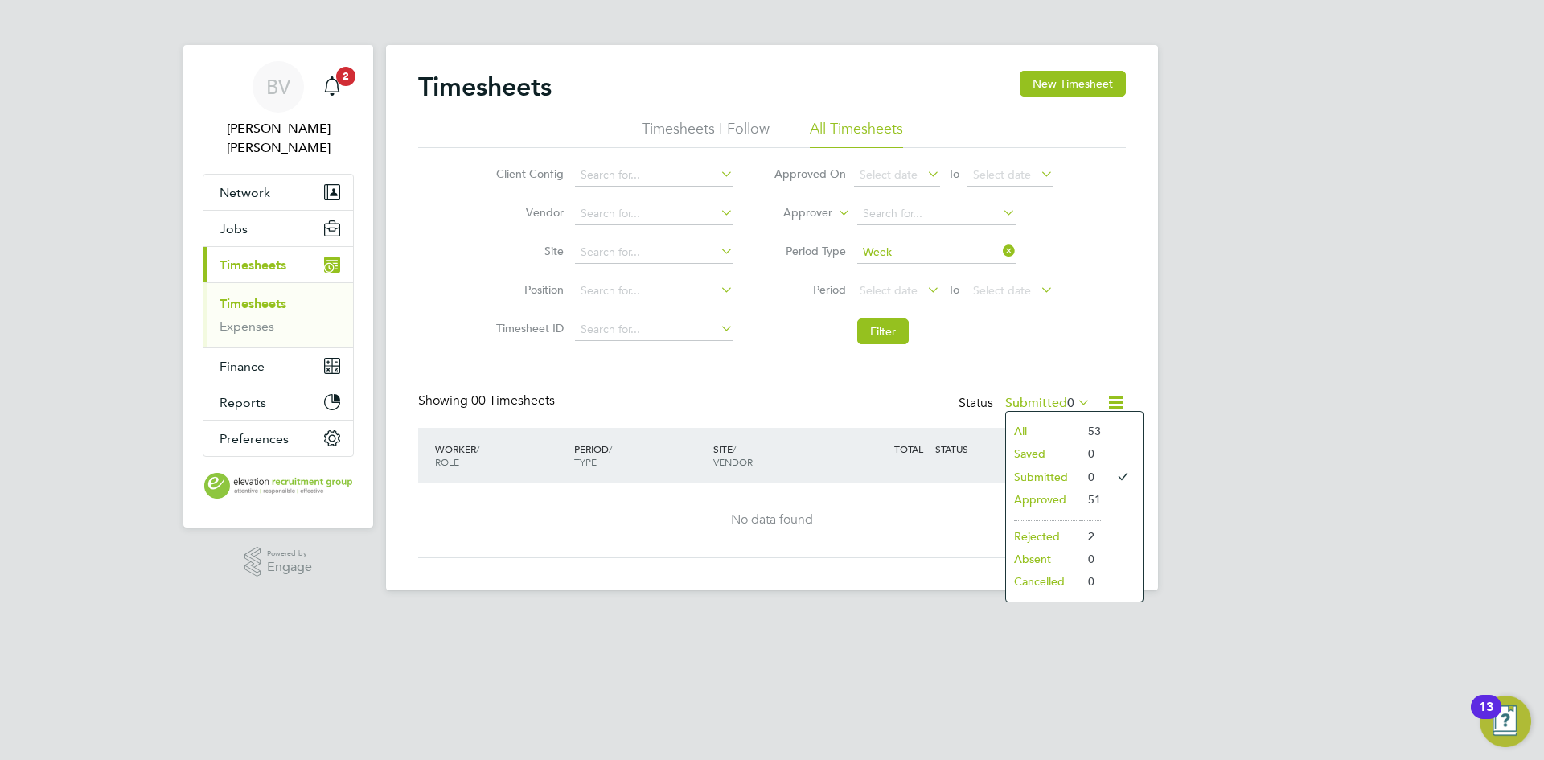
click at [1083, 373] on div "Timesheets New Timesheet Timesheets I Follow All Timesheets Client Config Vendo…" at bounding box center [772, 314] width 708 height 487
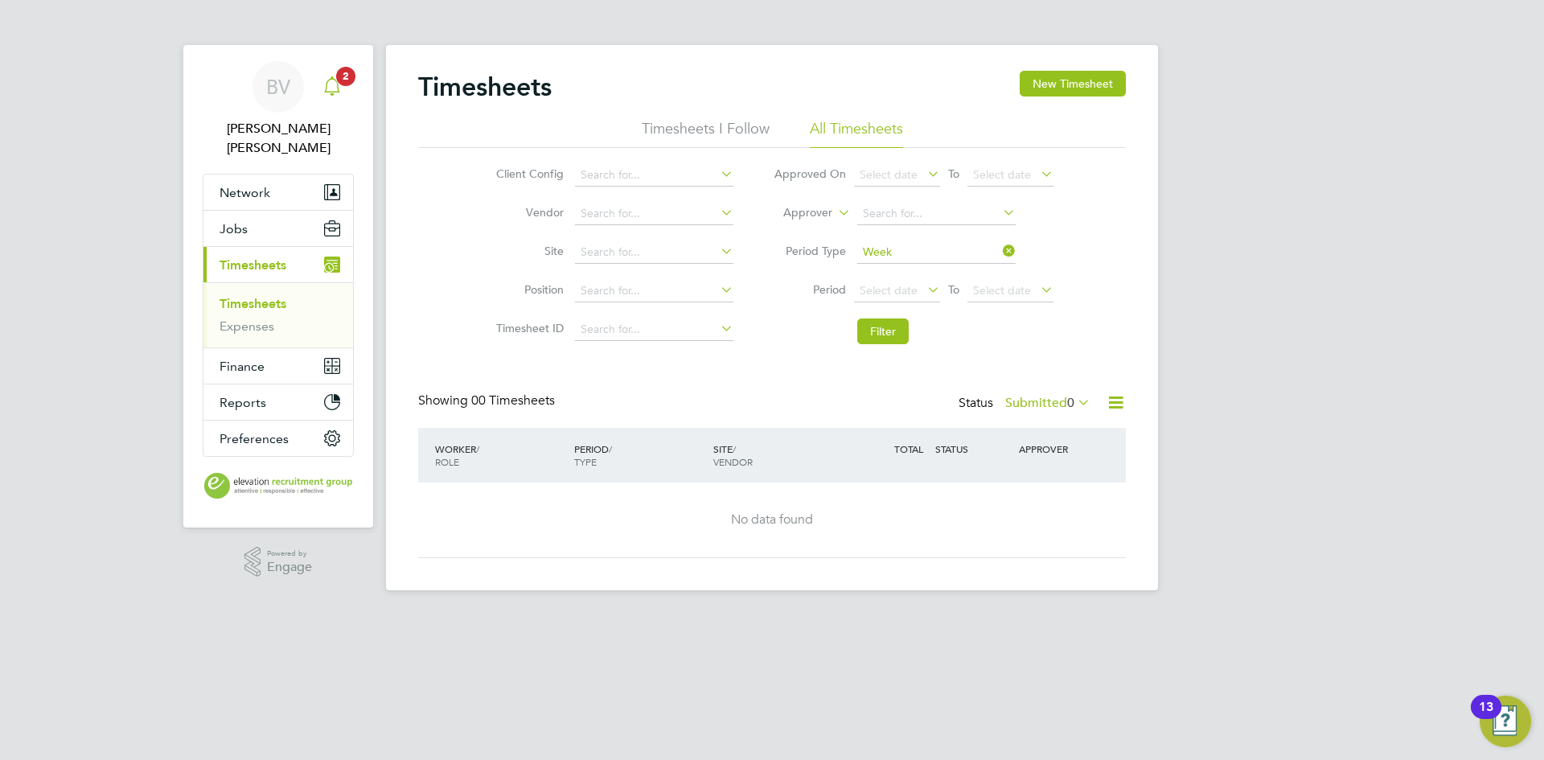
click at [325, 93] on icon "Main navigation" at bounding box center [331, 84] width 15 height 16
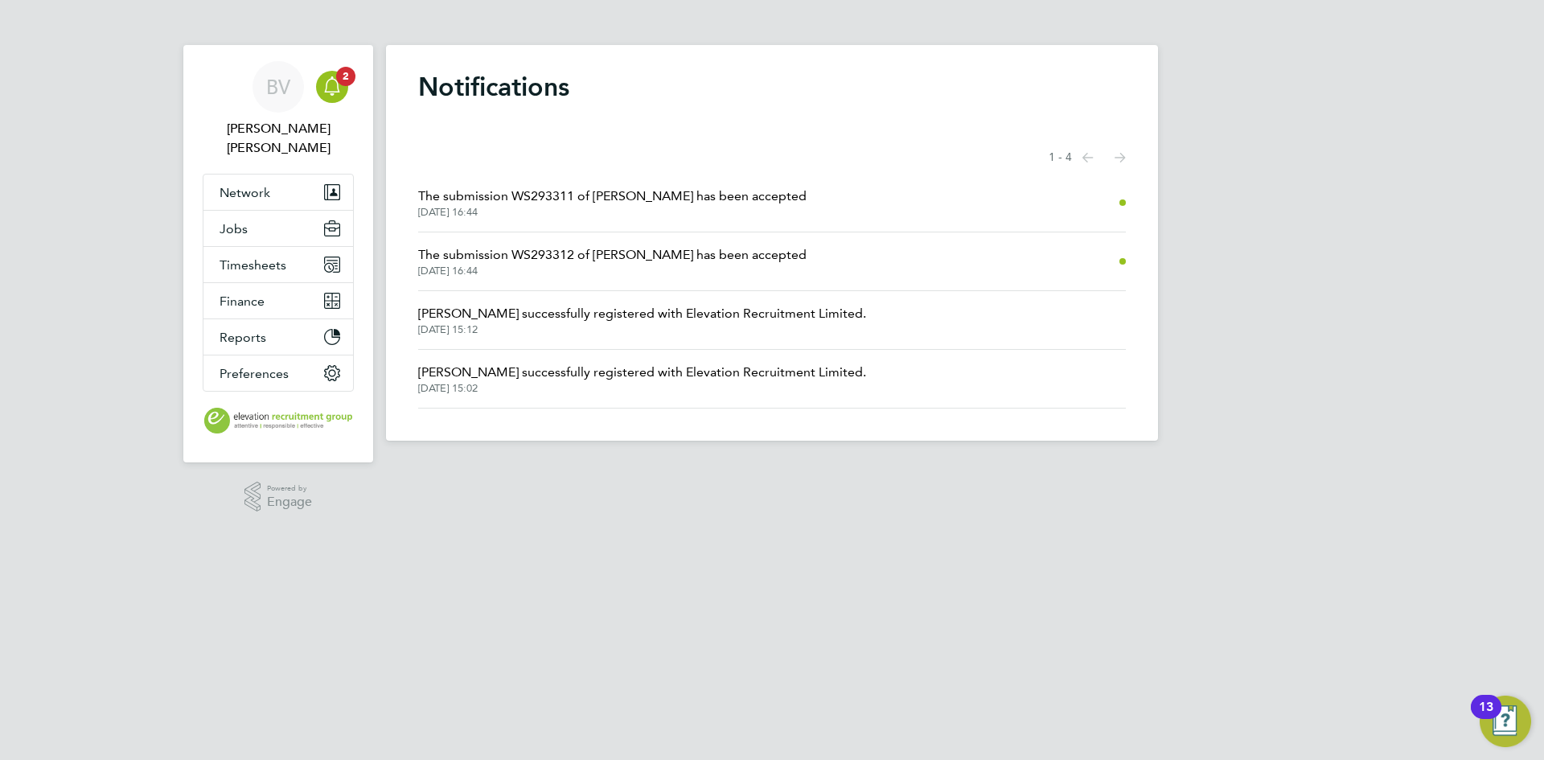
click at [550, 196] on span "The submission WS293311 of [PERSON_NAME] has been accepted" at bounding box center [612, 196] width 389 height 19
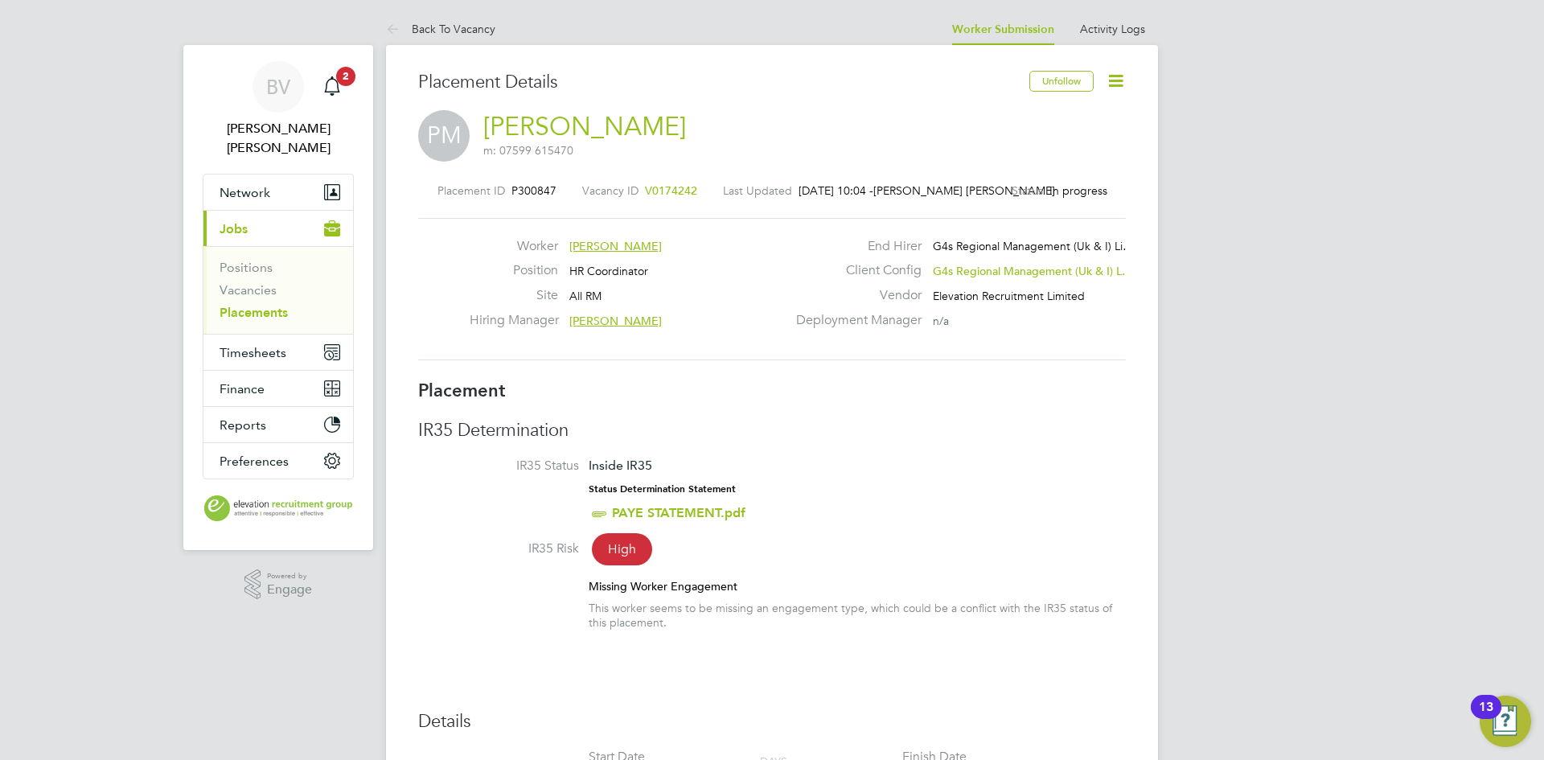
click at [1108, 75] on icon at bounding box center [1116, 81] width 20 height 20
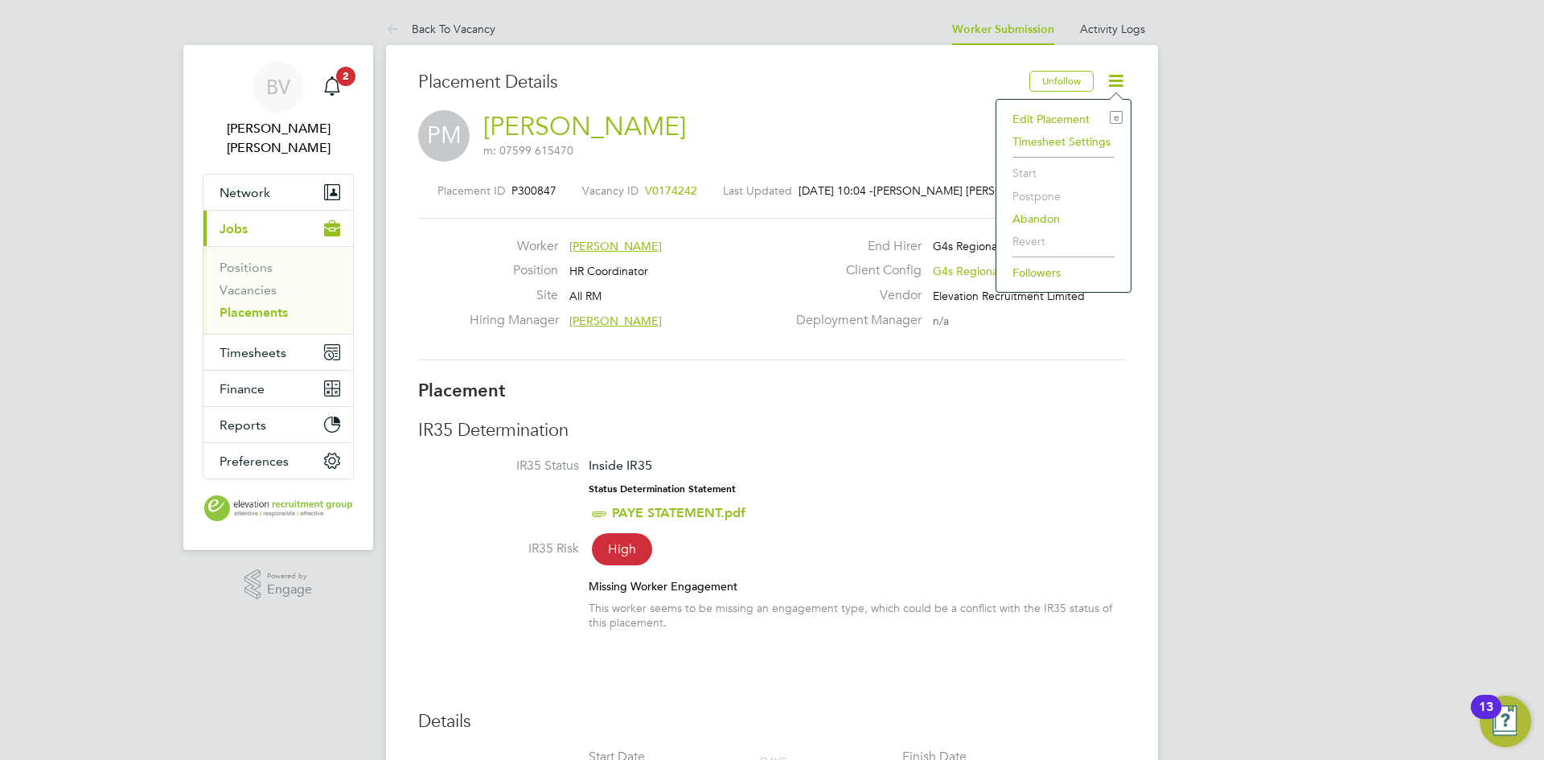
click at [1050, 142] on li "Timesheet Settings" at bounding box center [1064, 141] width 118 height 23
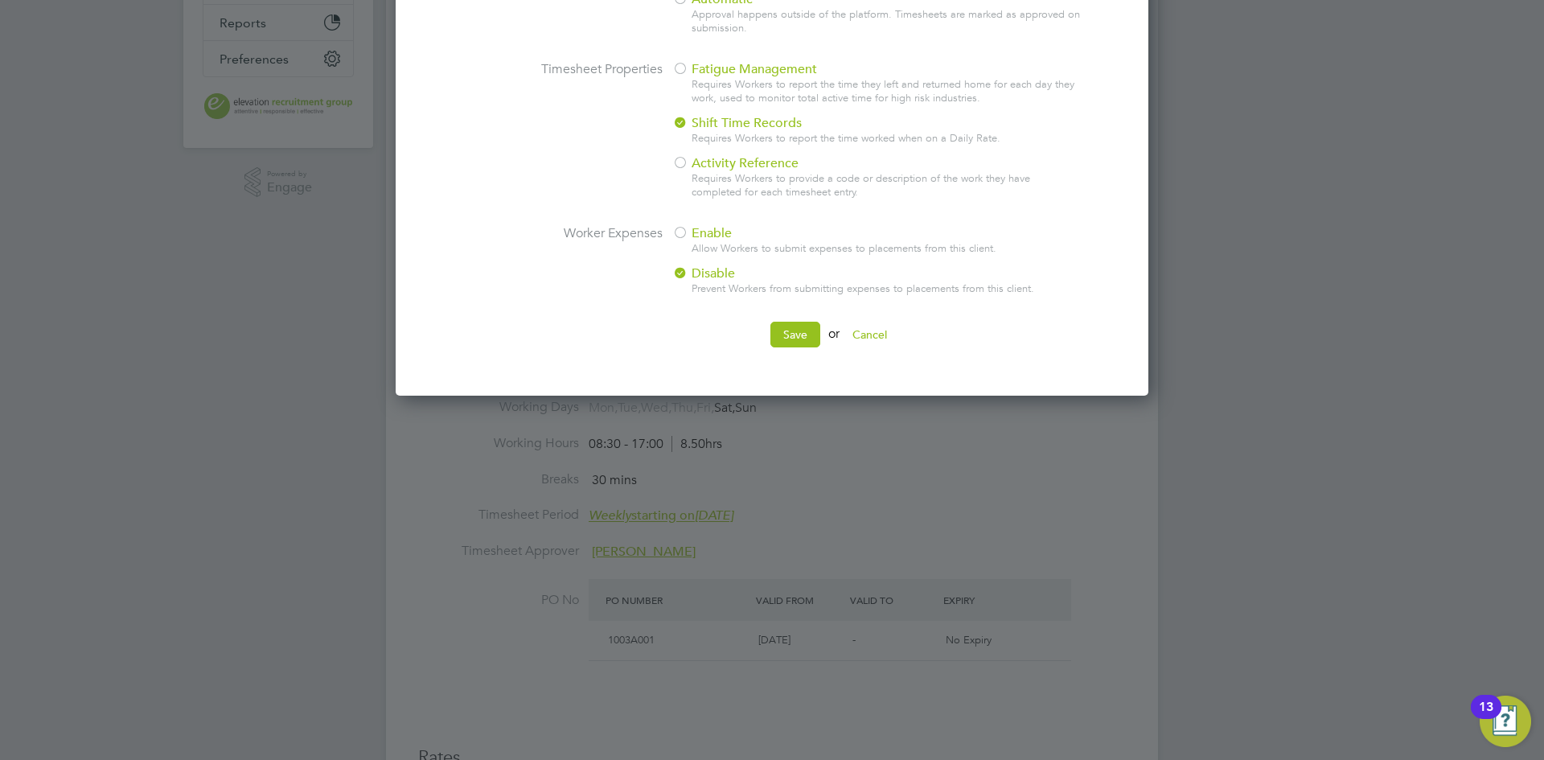
click at [875, 333] on button "Cancel" at bounding box center [870, 335] width 60 height 26
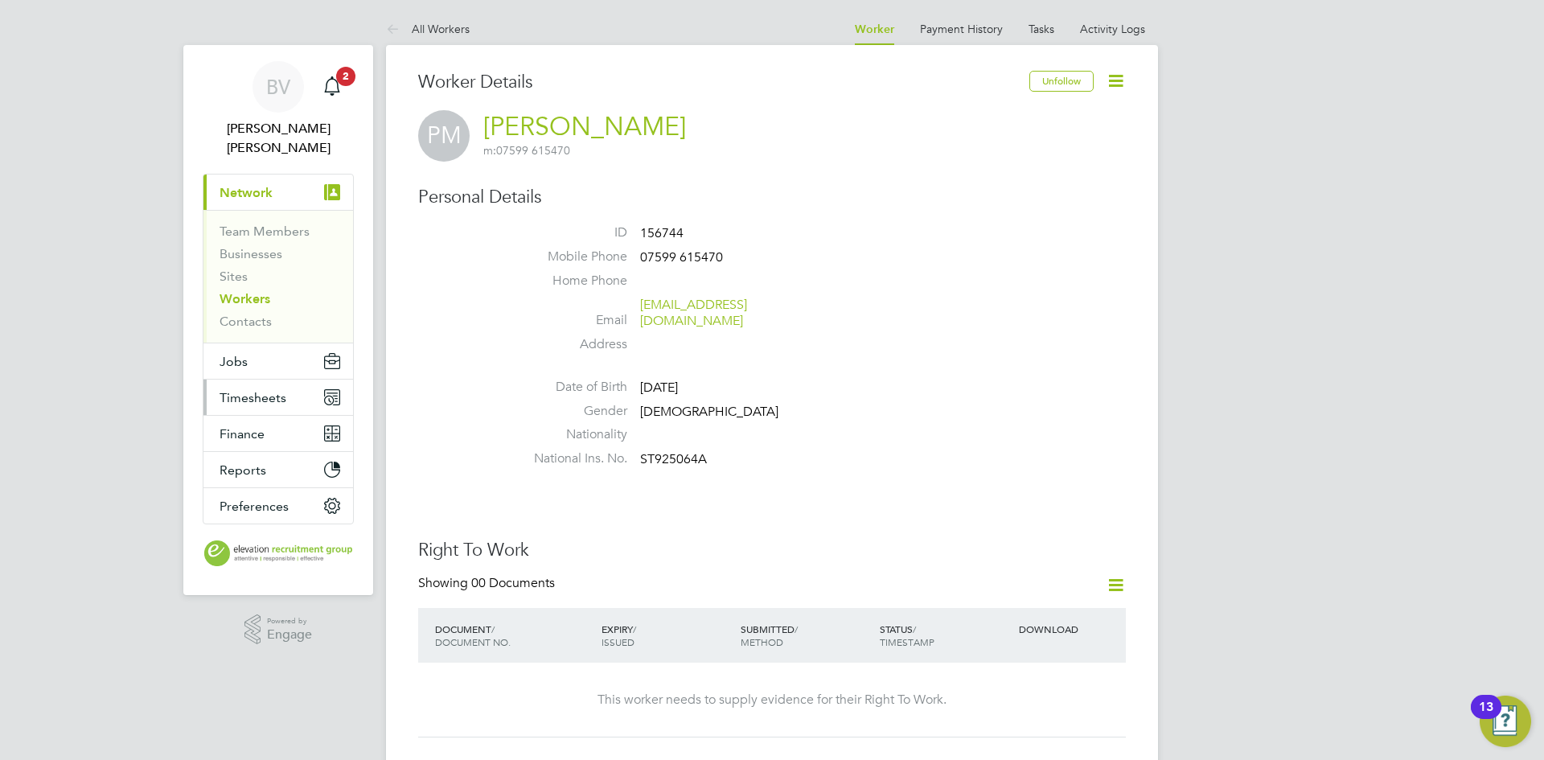
click at [241, 390] on span "Timesheets" at bounding box center [253, 397] width 67 height 15
click at [950, 27] on link "Payment History" at bounding box center [961, 29] width 83 height 14
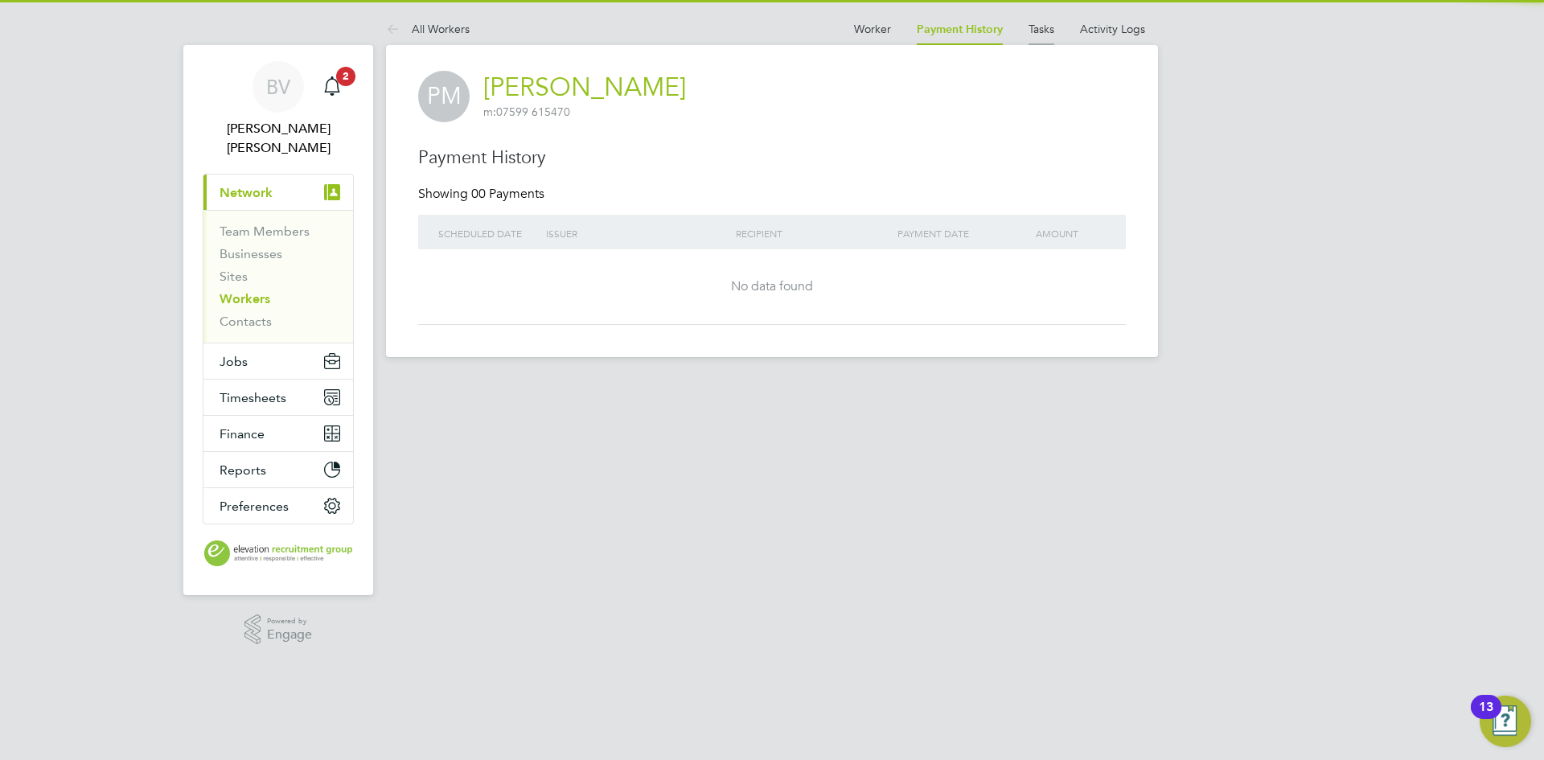
click at [1034, 27] on link "Tasks" at bounding box center [1042, 29] width 26 height 14
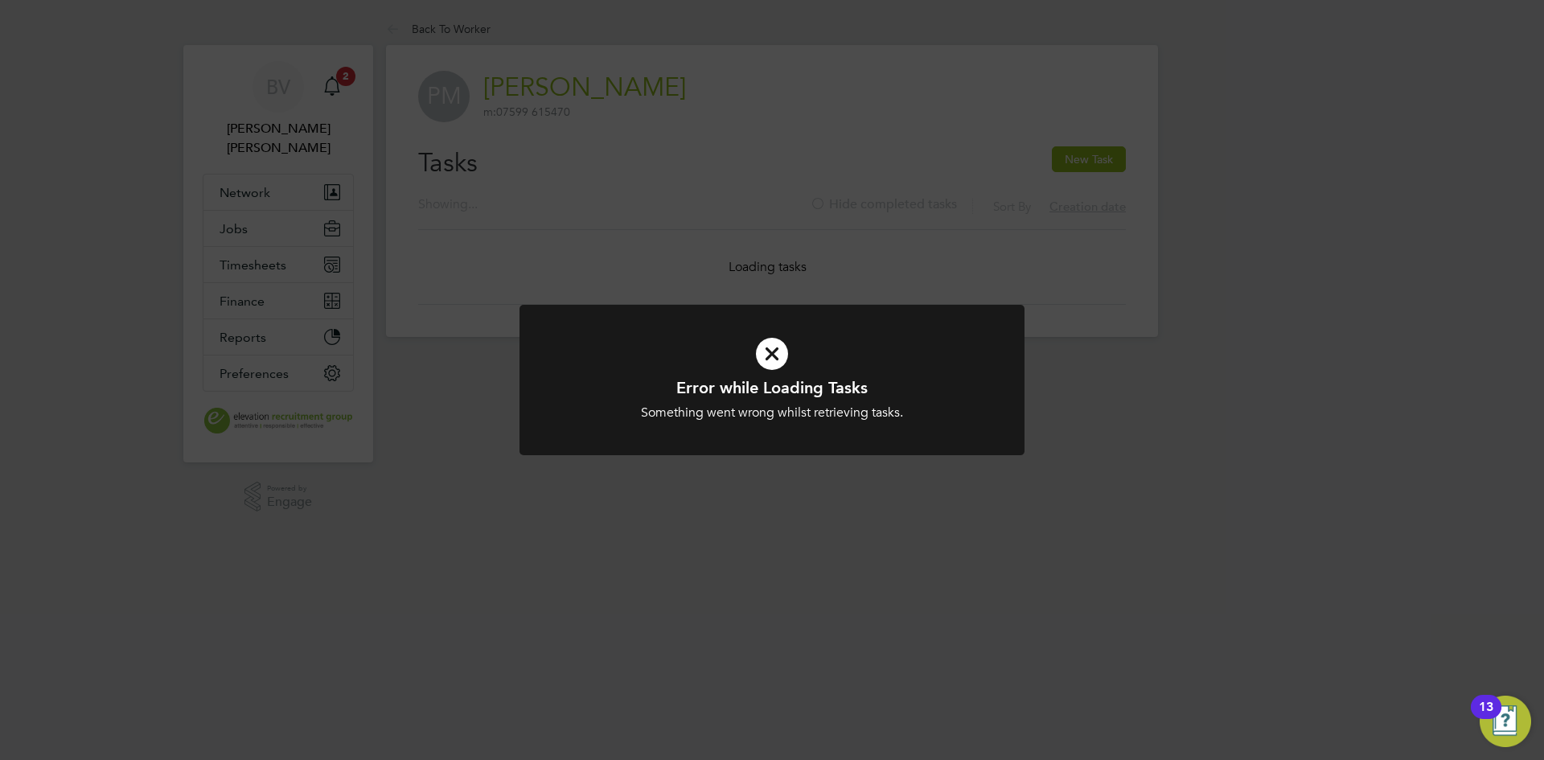
click at [773, 353] on icon at bounding box center [772, 354] width 418 height 63
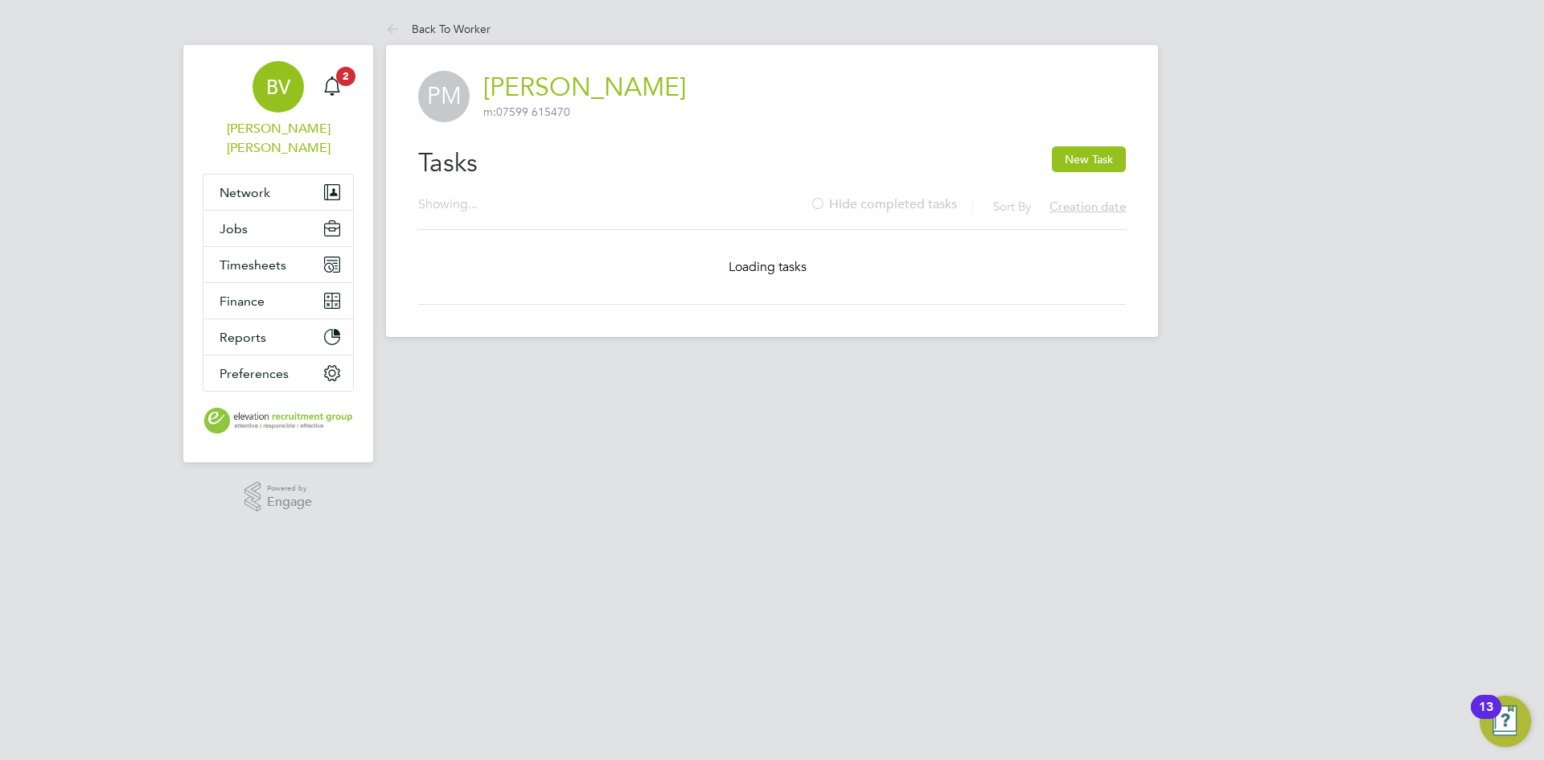
click at [283, 83] on span "BV" at bounding box center [278, 86] width 24 height 21
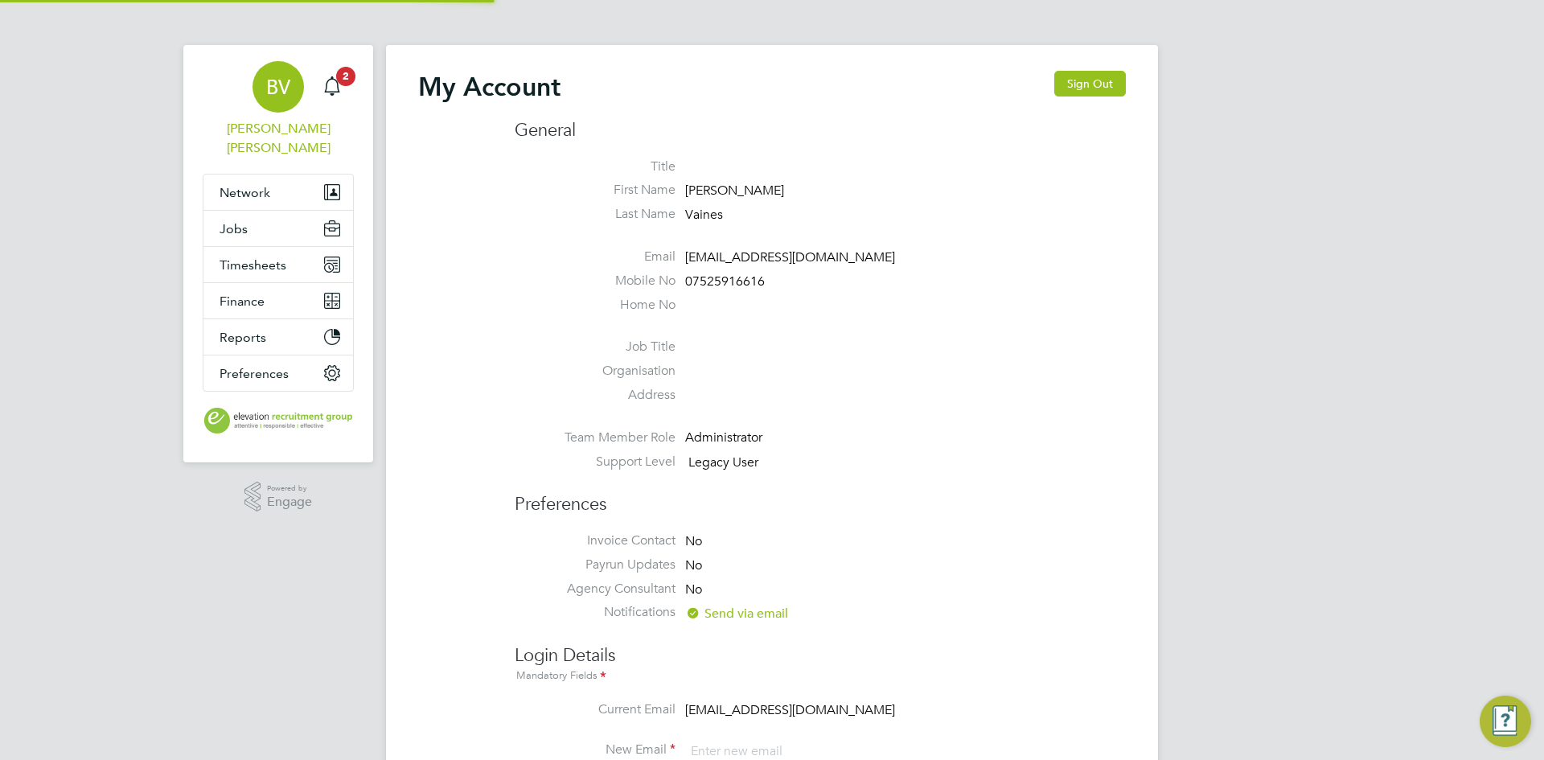
type input "bethanyv@elevationrecruitment.com"
click at [252, 257] on span "Timesheets" at bounding box center [253, 264] width 67 height 15
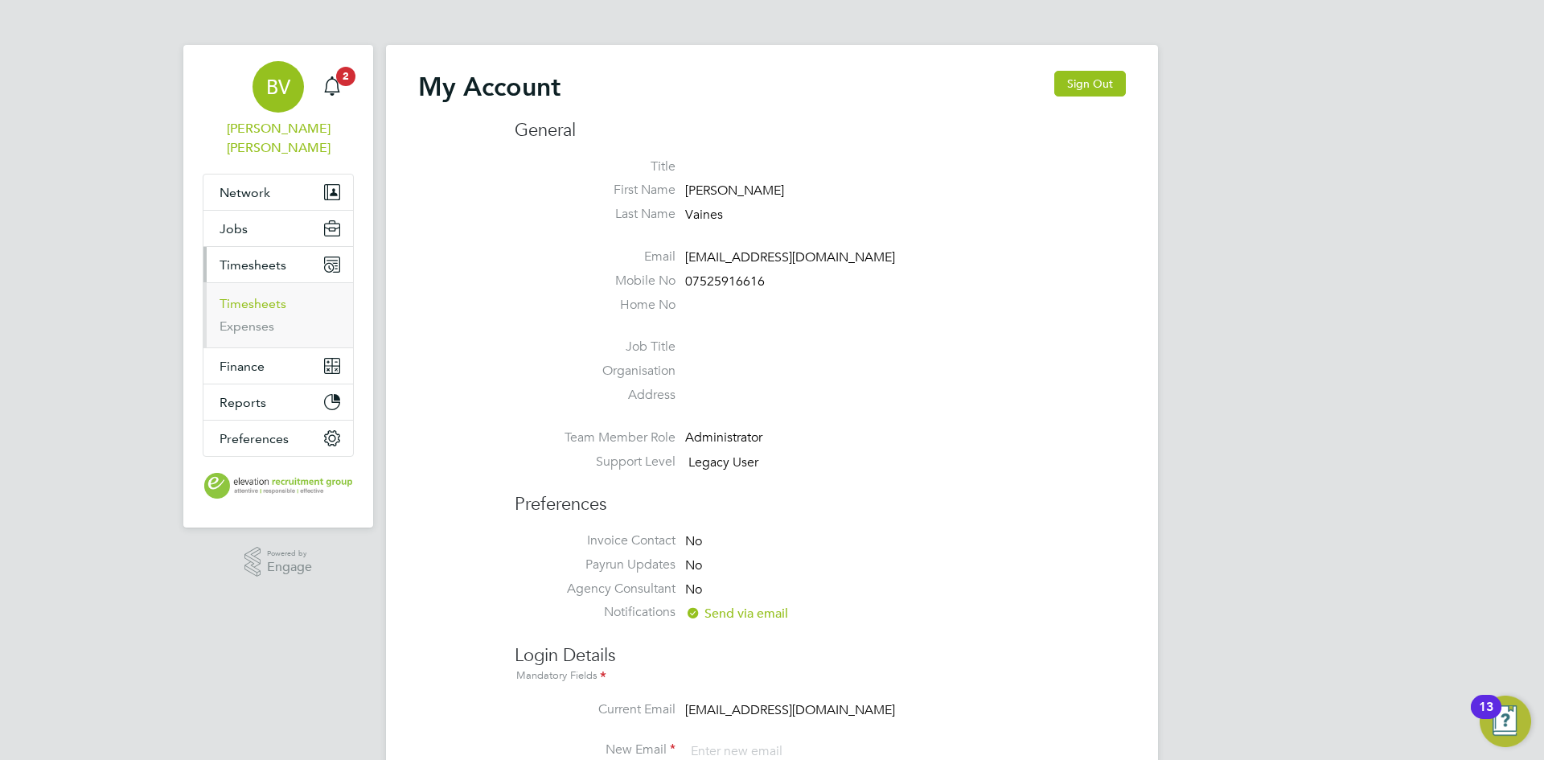
click at [251, 296] on link "Timesheets" at bounding box center [253, 303] width 67 height 15
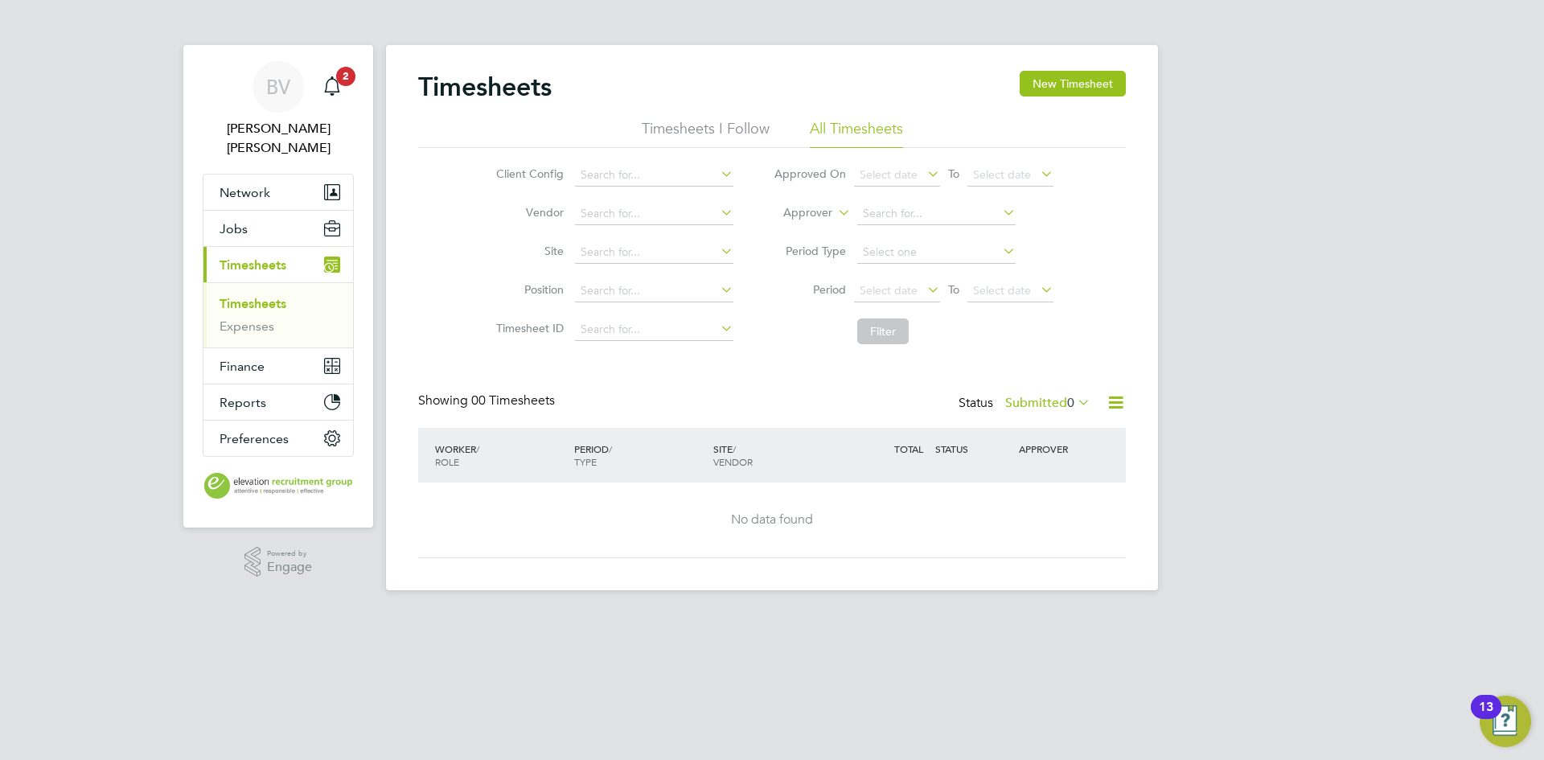
click at [1072, 405] on span "0" at bounding box center [1070, 403] width 7 height 16
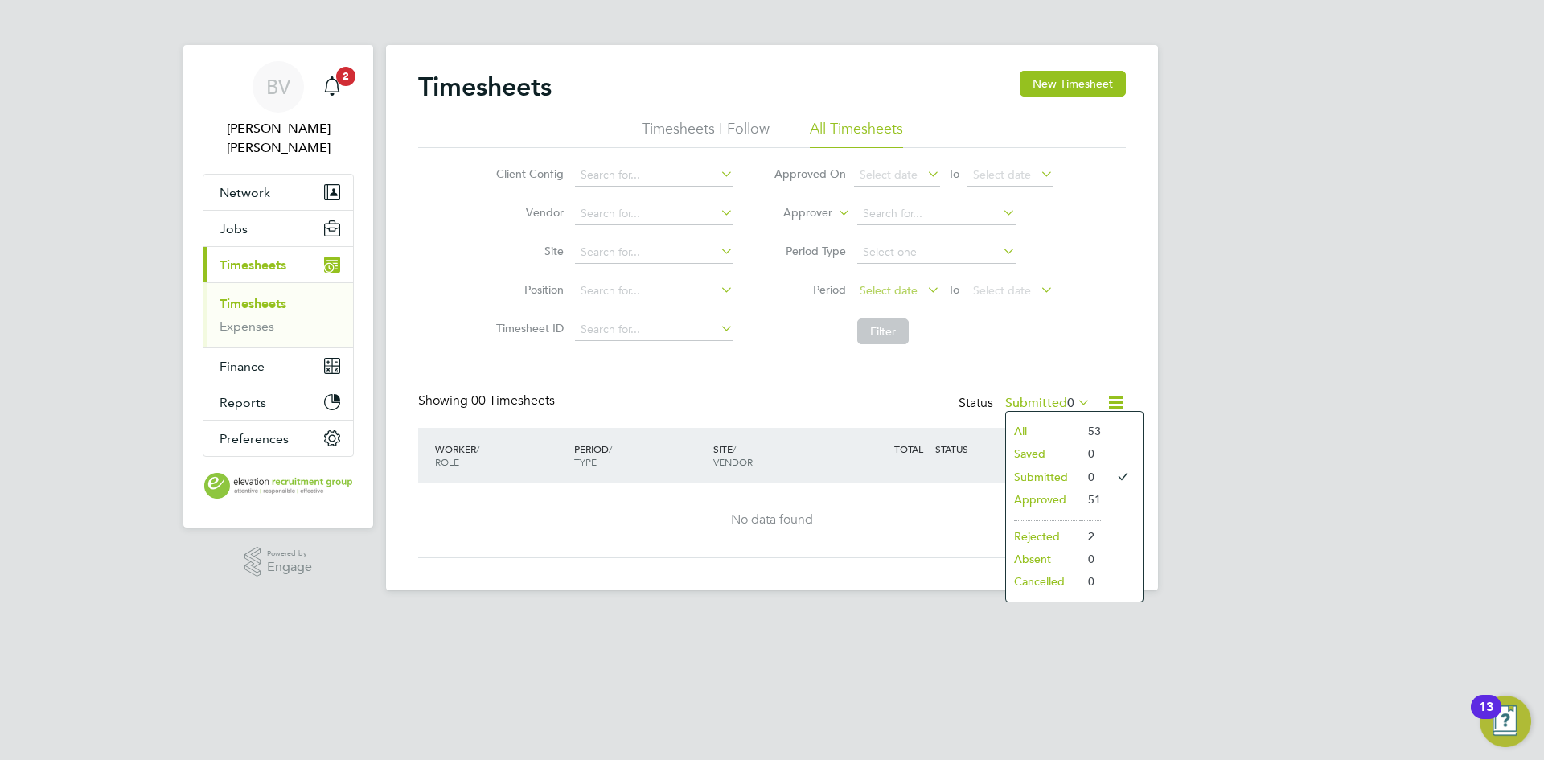
click at [897, 288] on span "Select date" at bounding box center [889, 290] width 58 height 14
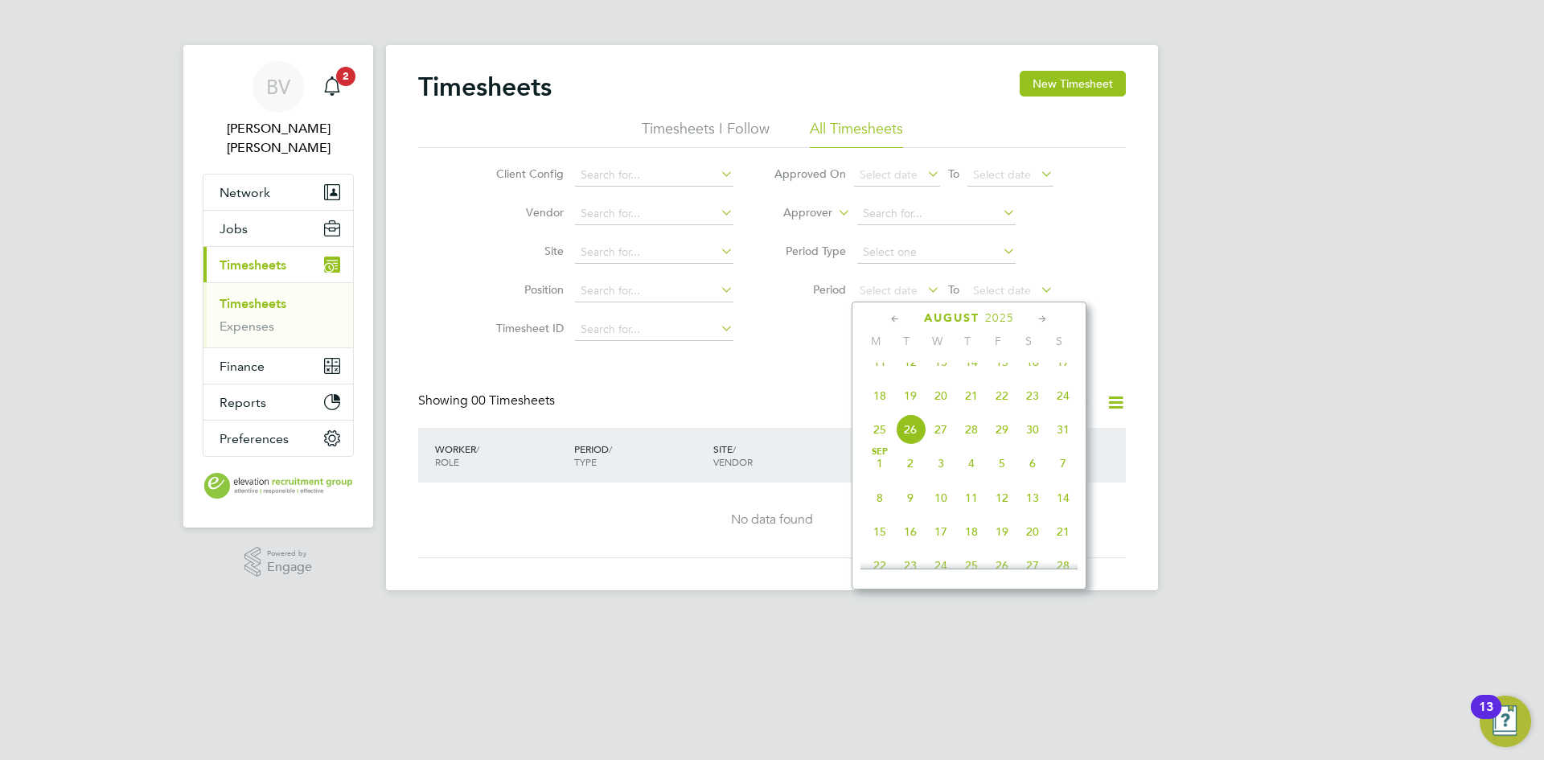
click at [882, 411] on span "18" at bounding box center [880, 395] width 31 height 31
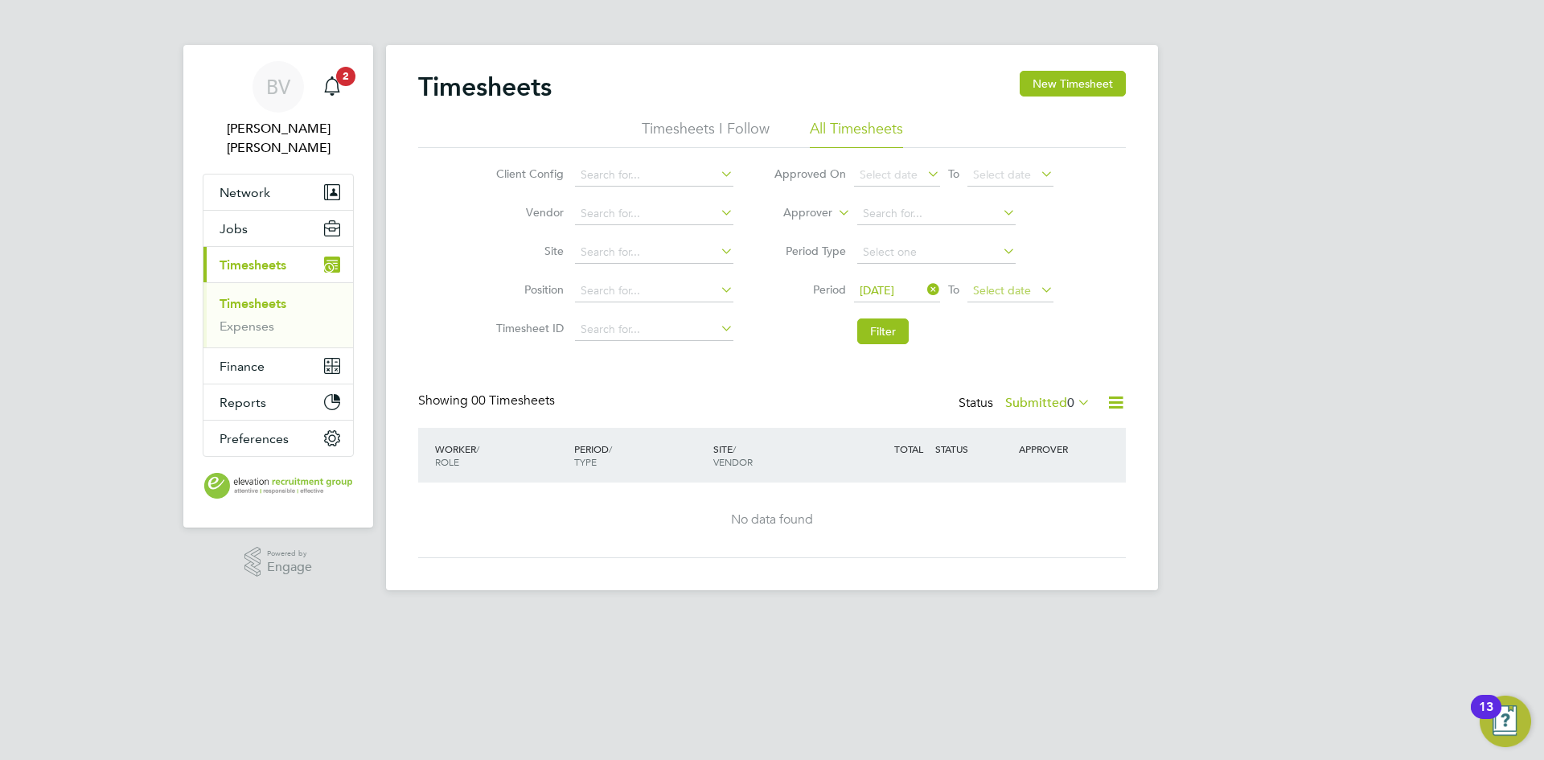
click at [1000, 293] on span "Select date" at bounding box center [1002, 290] width 58 height 14
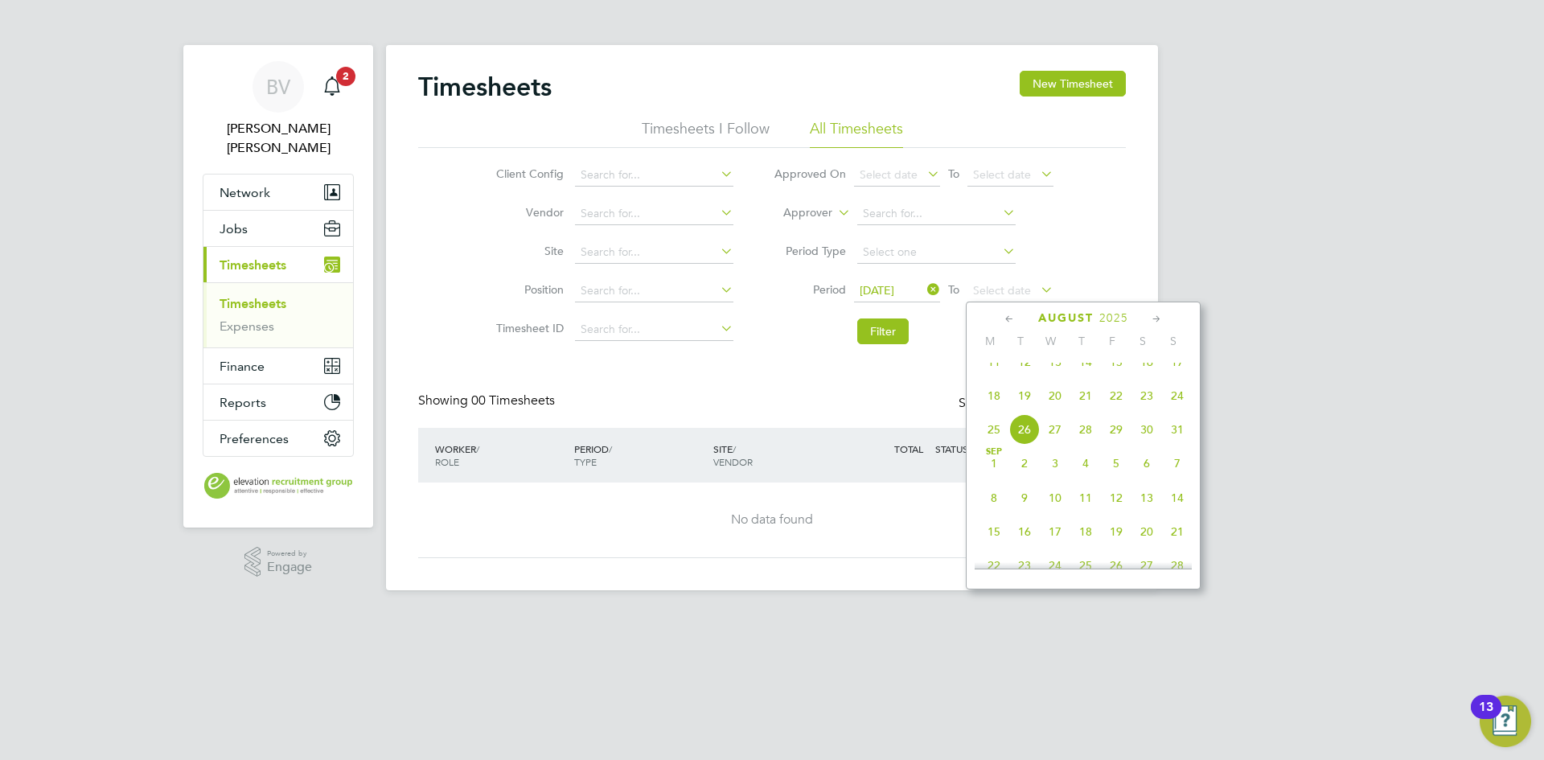
click at [1178, 408] on span "24" at bounding box center [1177, 395] width 31 height 31
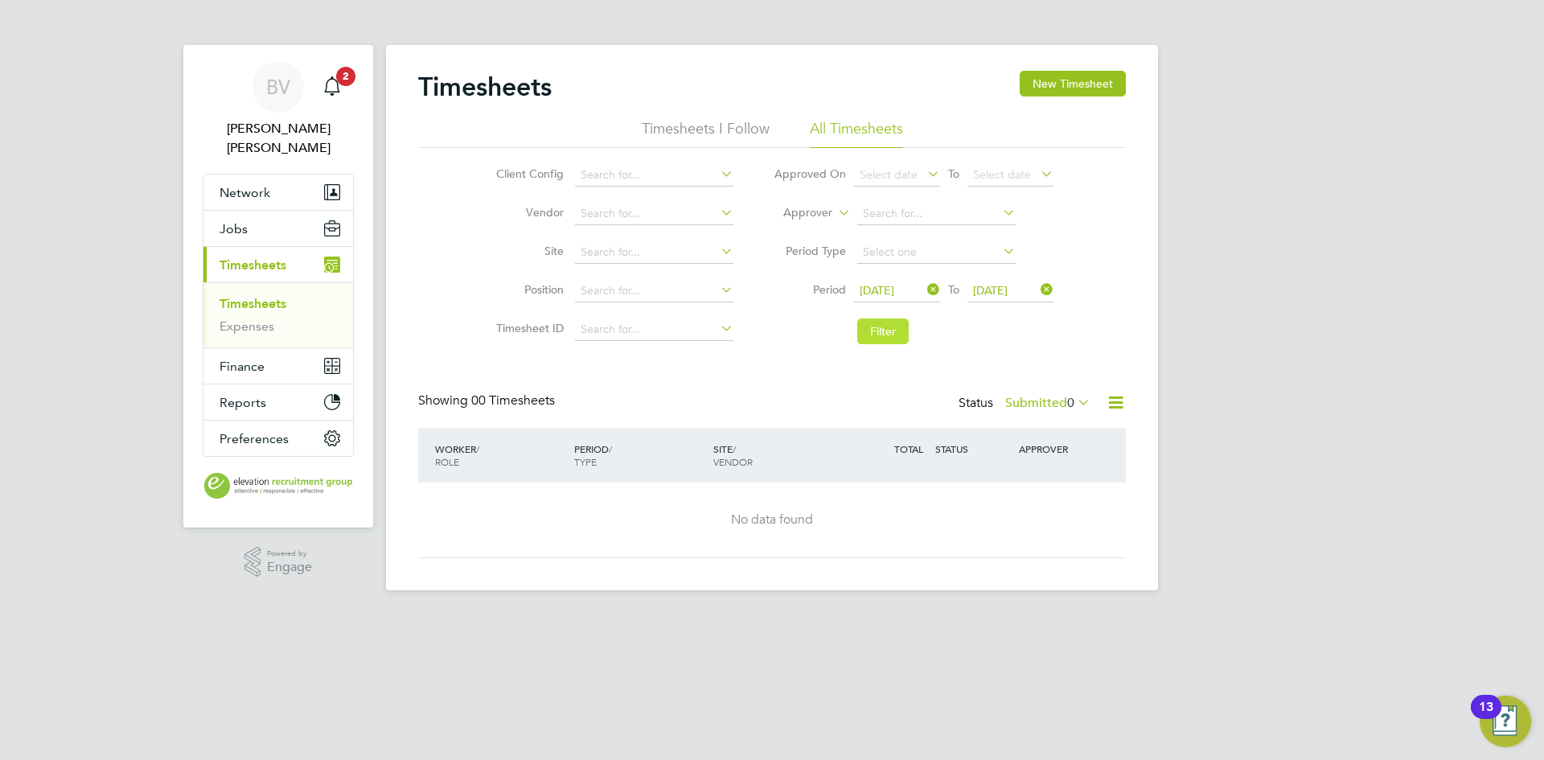
click at [901, 334] on button "Filter" at bounding box center [882, 332] width 51 height 26
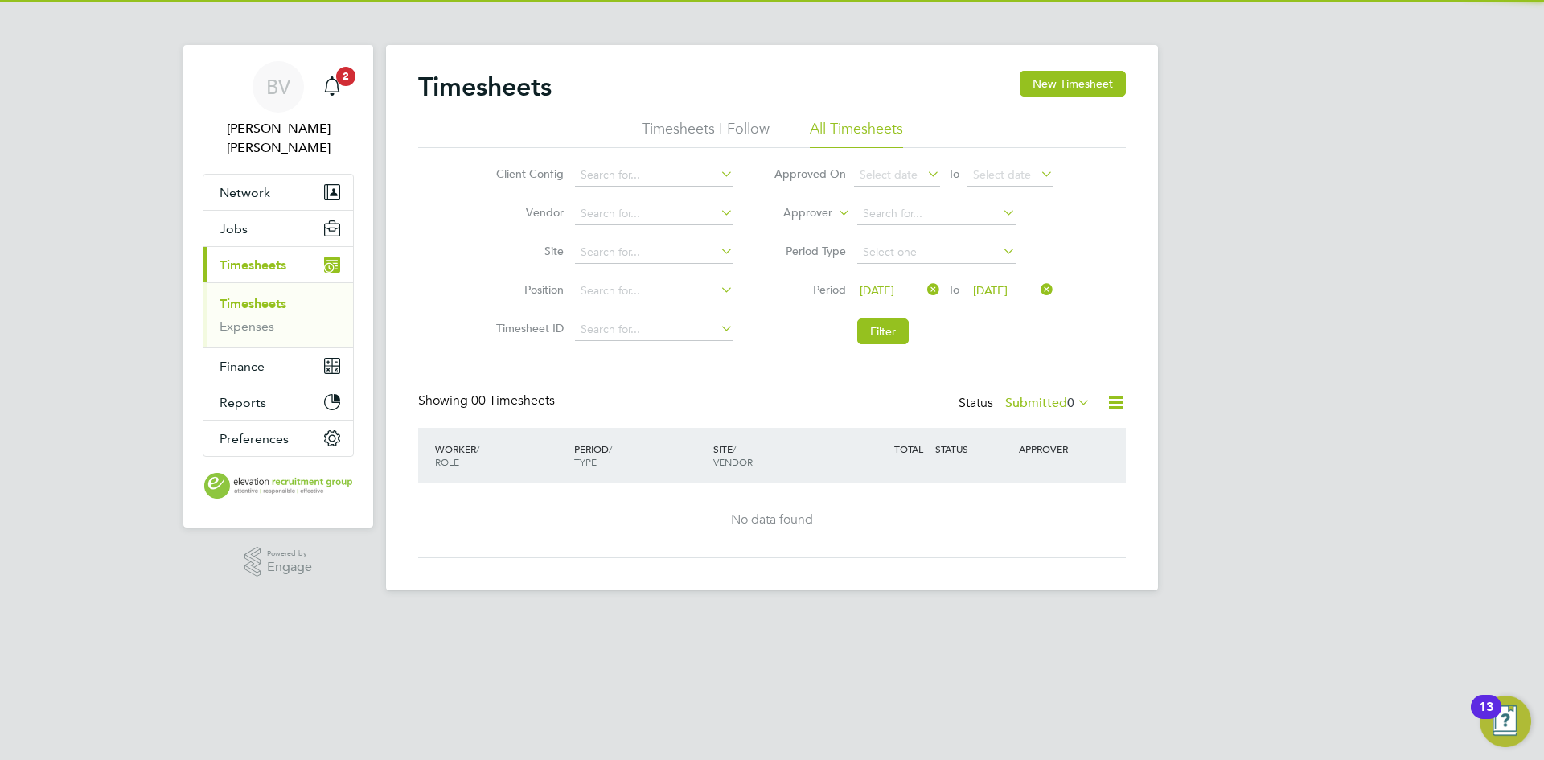
click at [1050, 401] on label "Submitted 0" at bounding box center [1047, 403] width 85 height 16
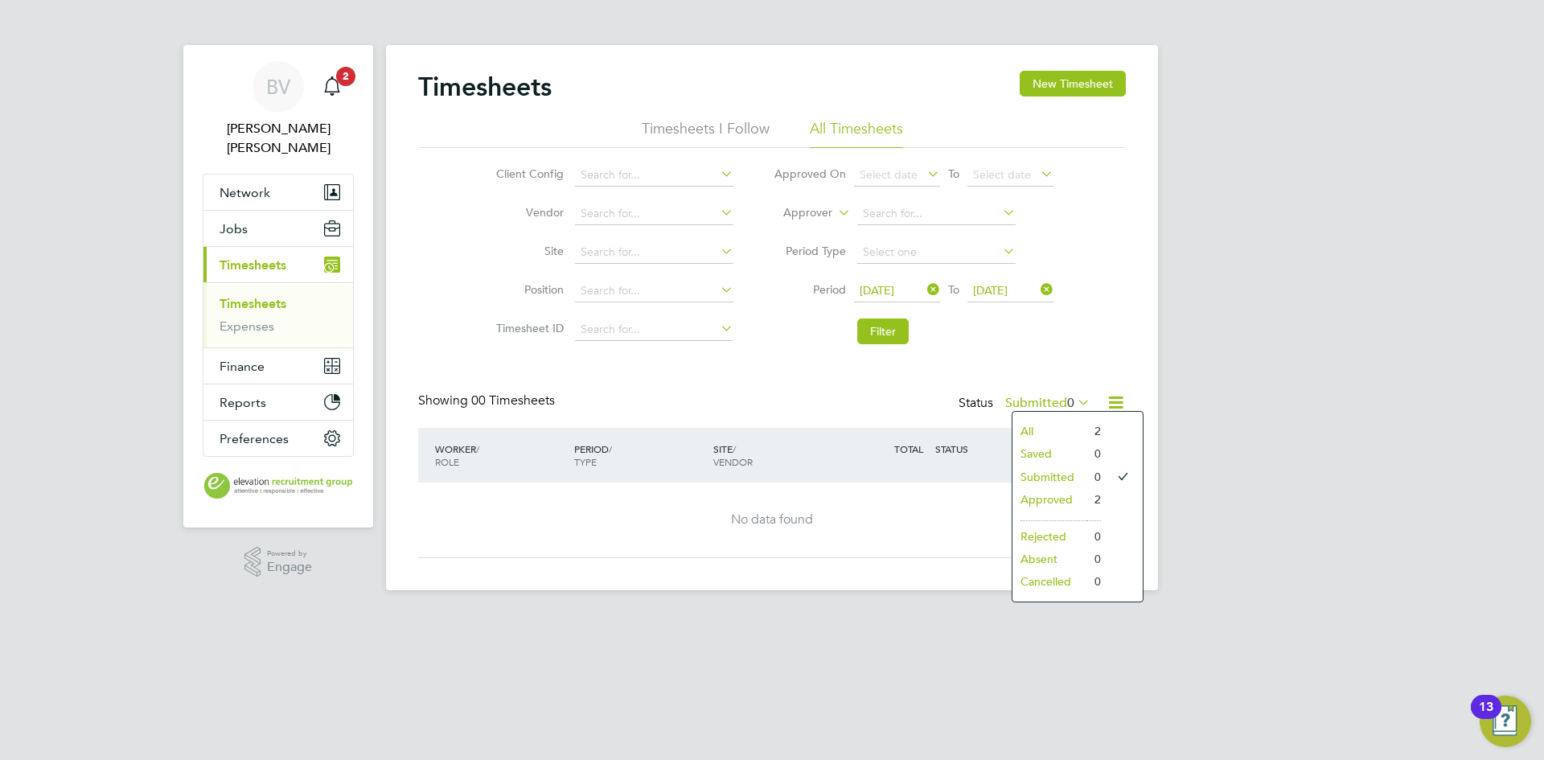
click at [1047, 500] on li "Approved" at bounding box center [1050, 499] width 74 height 23
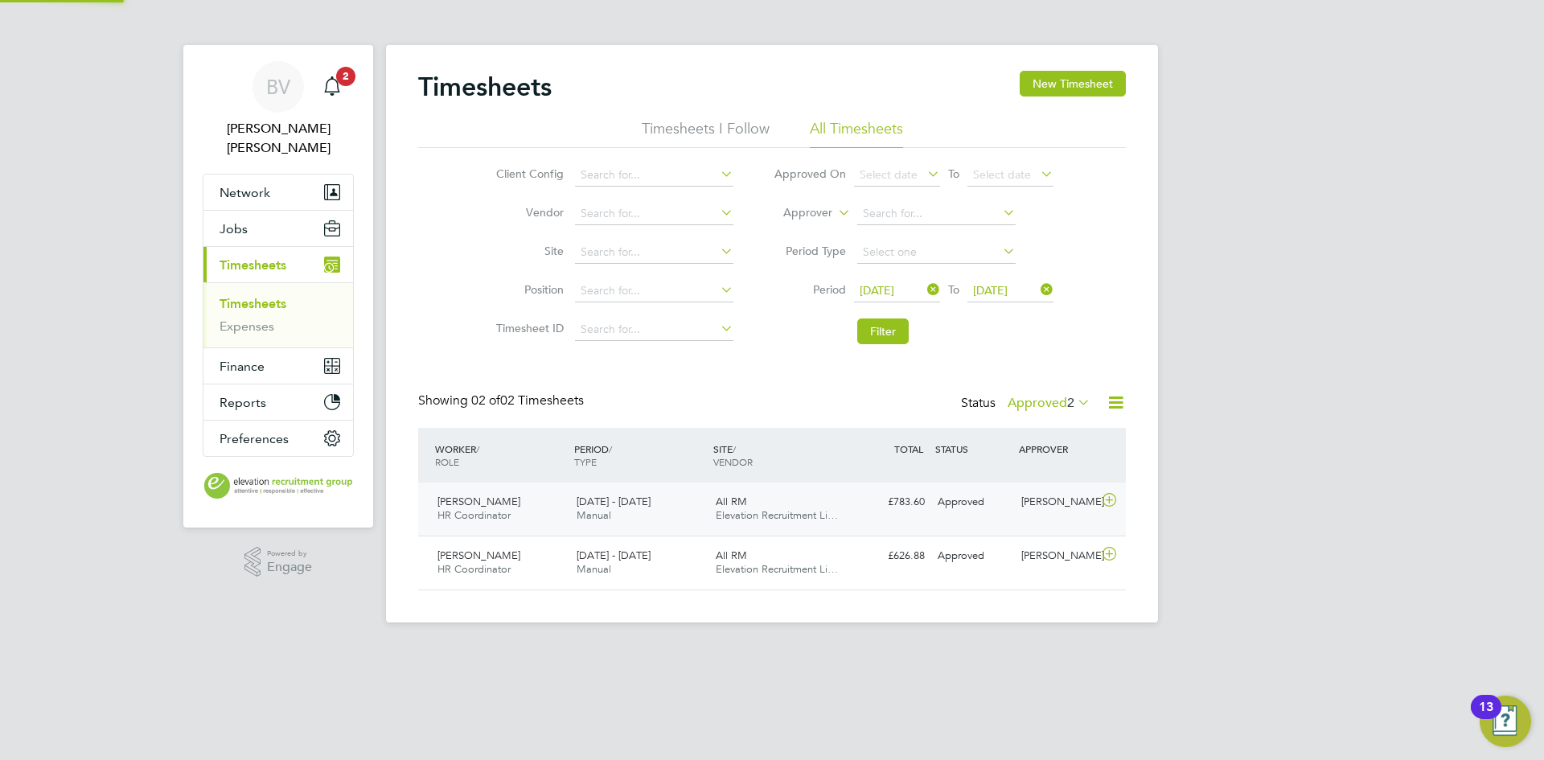
scroll to position [41, 140]
click at [459, 499] on span "[PERSON_NAME]" at bounding box center [479, 502] width 83 height 14
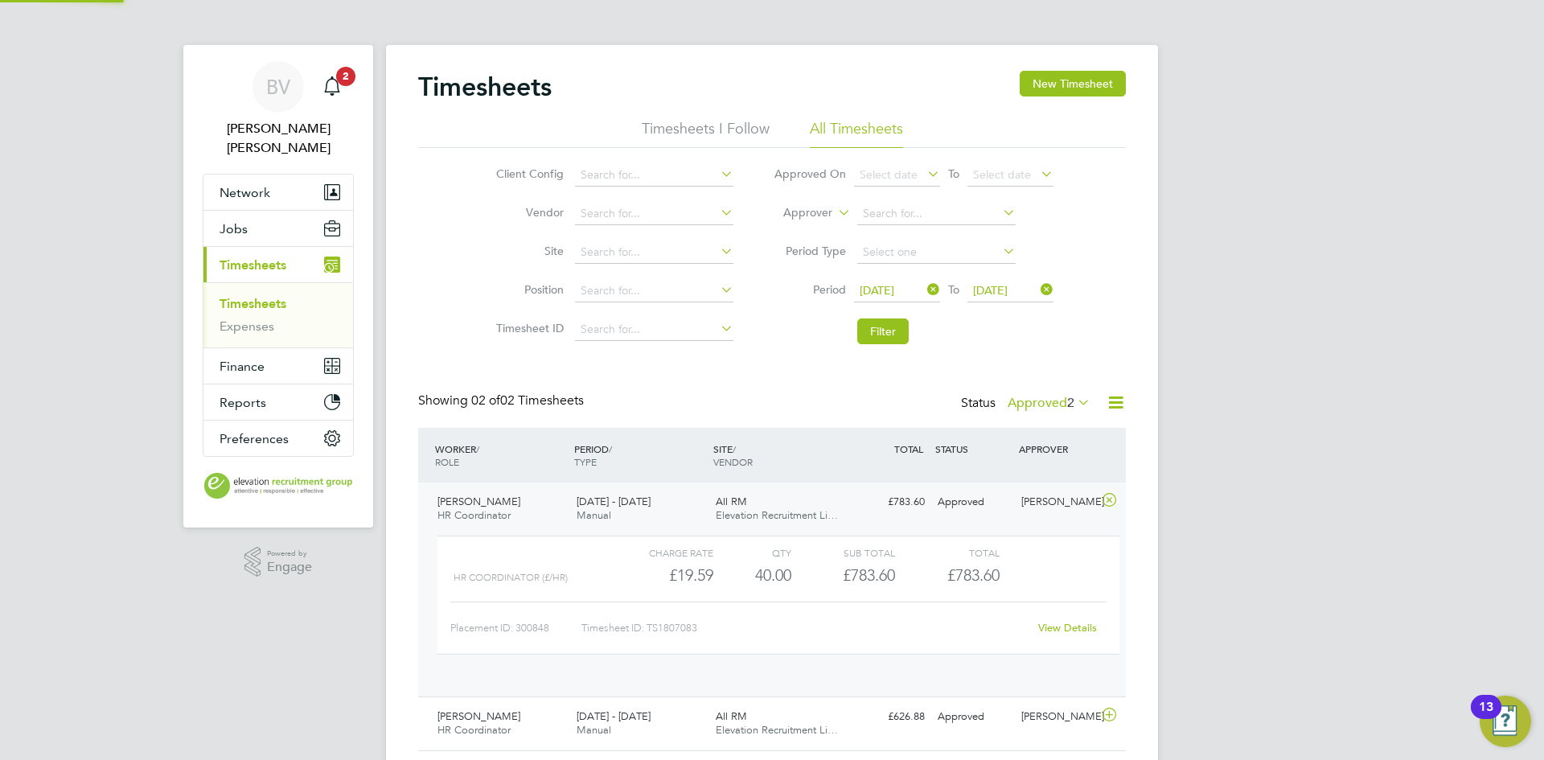
scroll to position [27, 157]
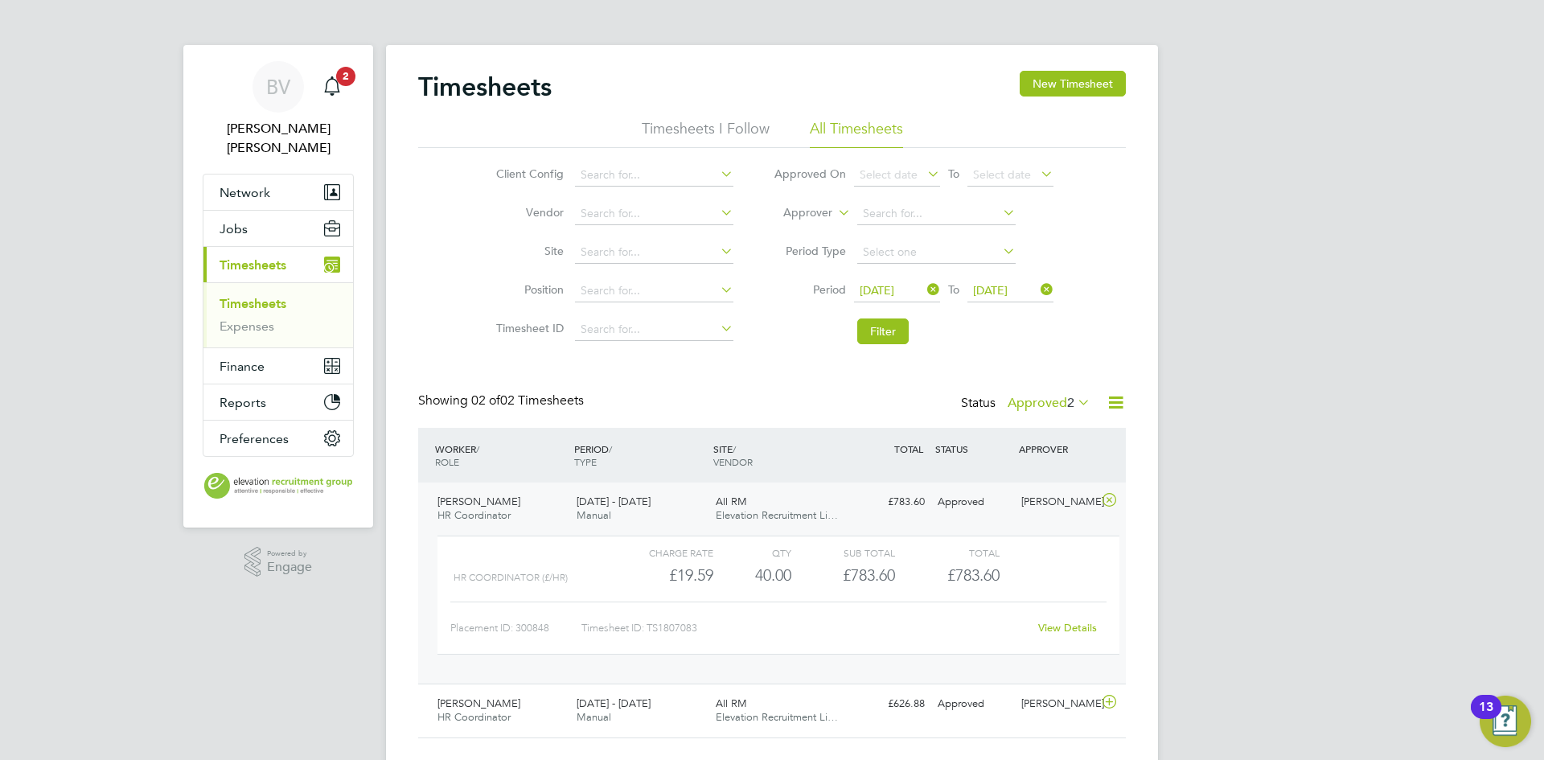
click at [1075, 635] on link "View Details" at bounding box center [1067, 628] width 59 height 14
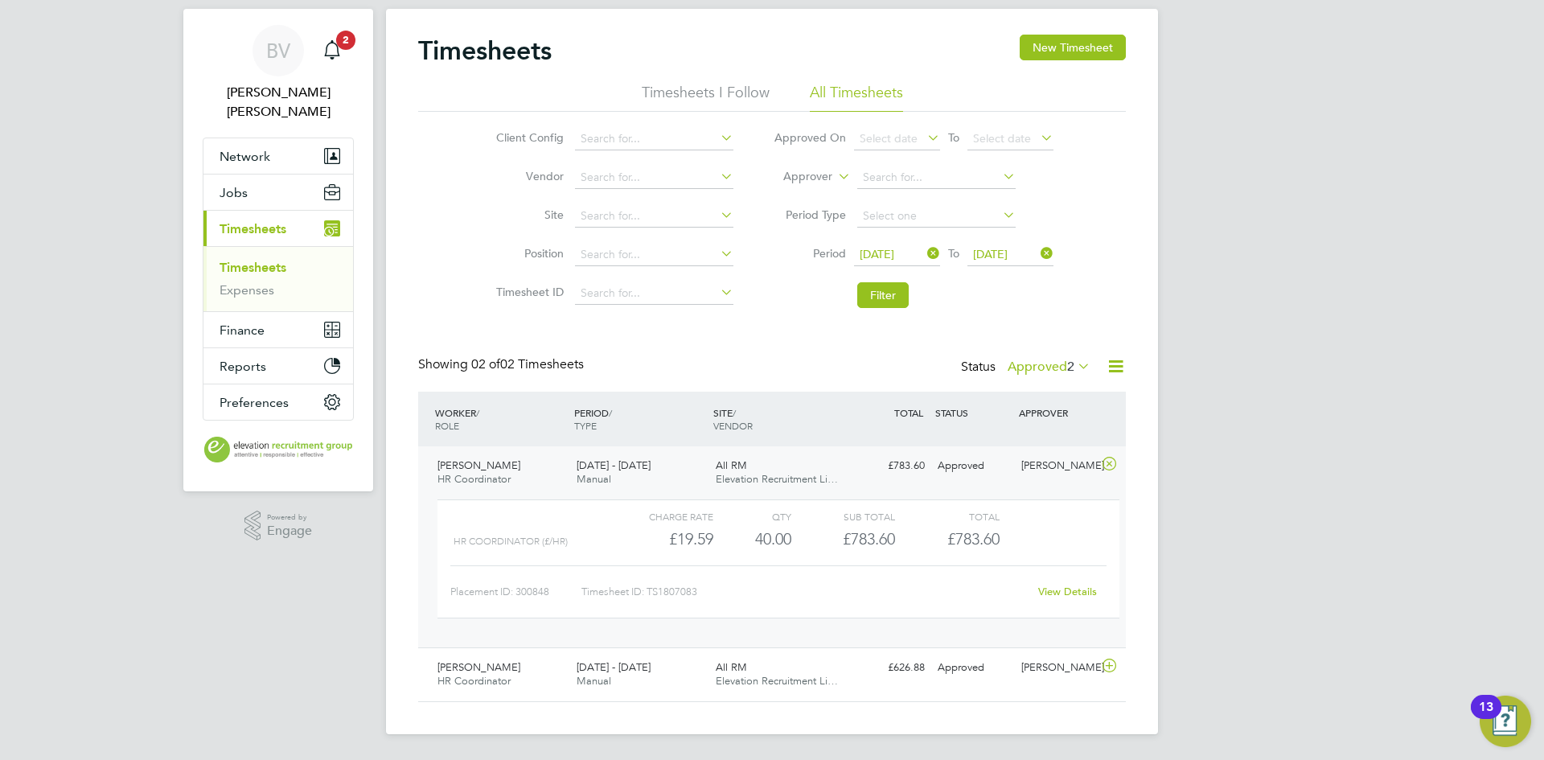
scroll to position [64, 0]
click at [907, 672] on div "Piotr Mlotkowski HR Coordinator 18 - 24 Aug 2025 18 - 24 Aug 2025 Manual All RM…" at bounding box center [772, 675] width 708 height 54
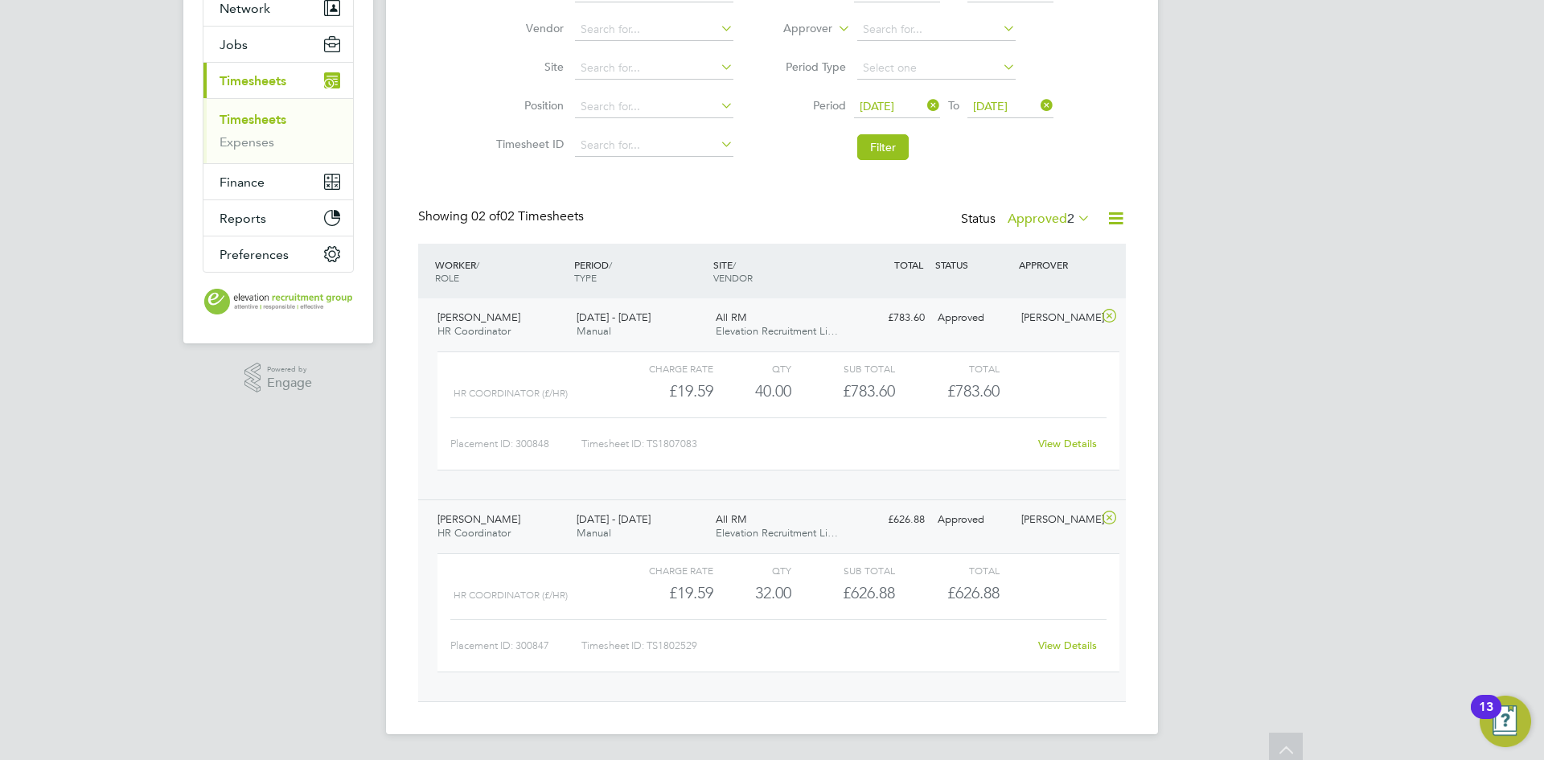
scroll to position [212, 0]
click at [1088, 643] on link "View Details" at bounding box center [1067, 646] width 59 height 14
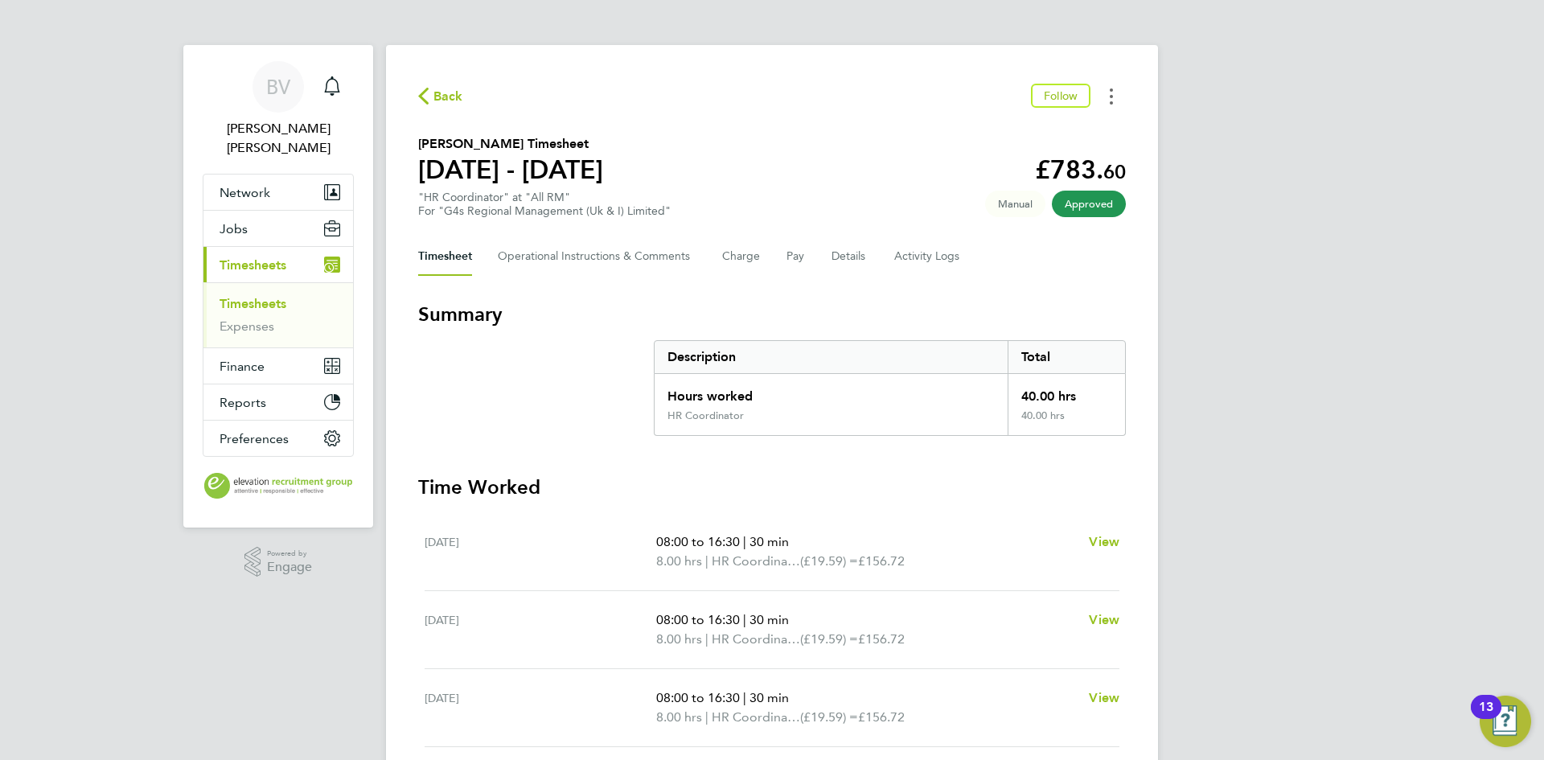
click at [1108, 94] on button "Timesheets Menu" at bounding box center [1111, 96] width 29 height 25
click at [1038, 122] on link "Download timesheet" at bounding box center [1029, 132] width 193 height 32
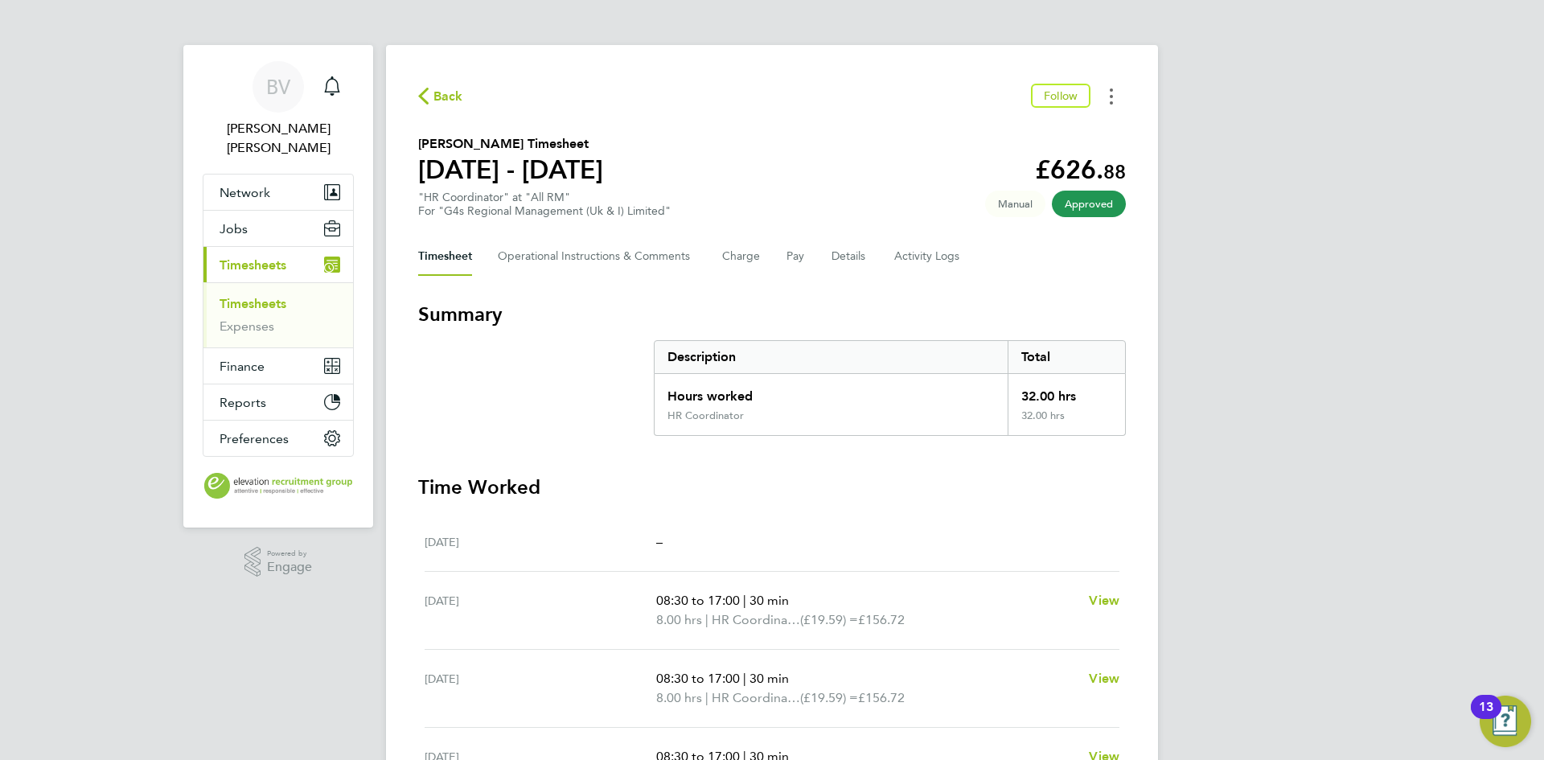
click at [1108, 88] on button "Timesheets Menu" at bounding box center [1111, 96] width 29 height 25
drag, startPoint x: 1038, startPoint y: 128, endPoint x: 1047, endPoint y: 139, distance: 14.8
click at [1038, 128] on link "Download timesheet" at bounding box center [1029, 132] width 193 height 32
